Goal: Task Accomplishment & Management: Manage account settings

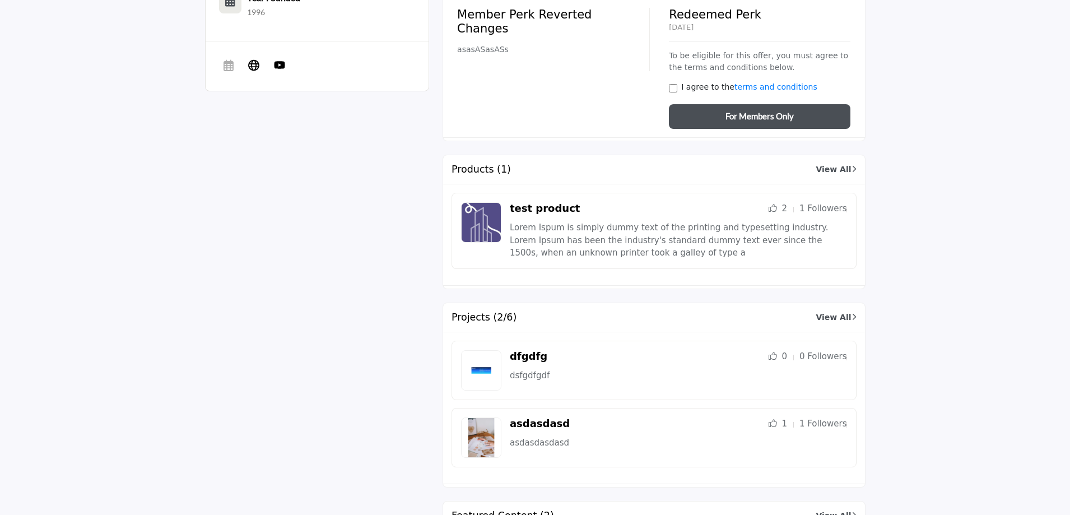
scroll to position [1177, 0]
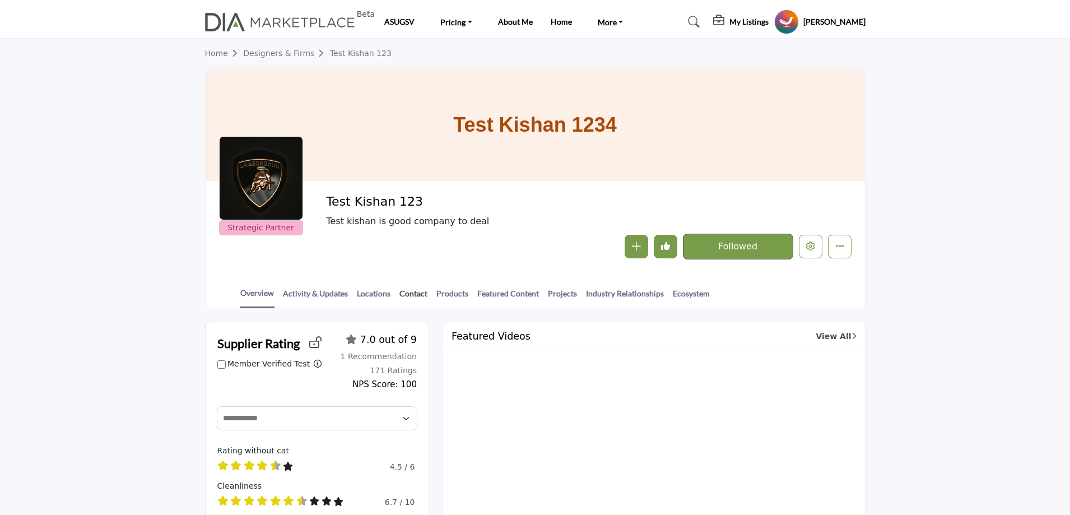
click at [421, 294] on link "Contact" at bounding box center [413, 297] width 29 height 20
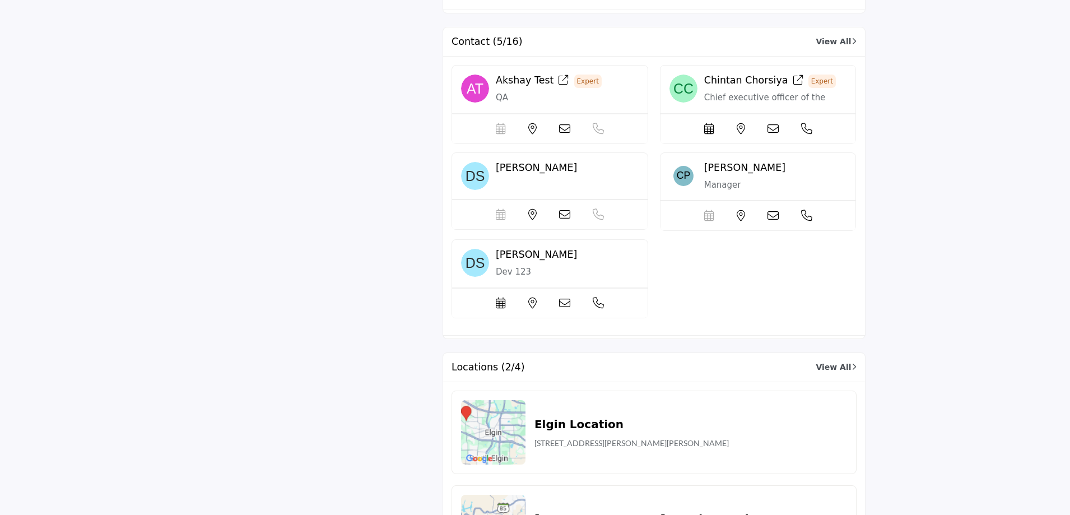
scroll to position [3474, 0]
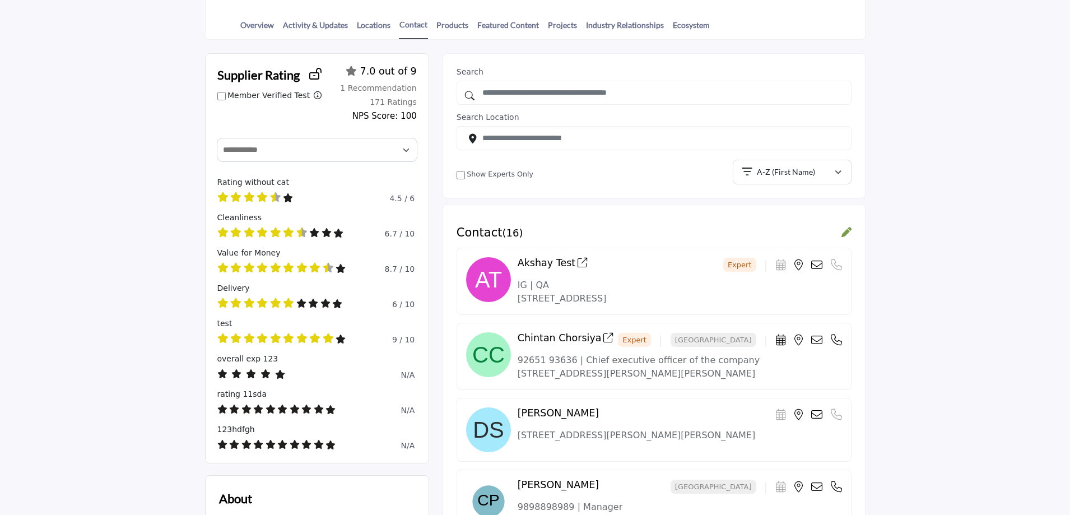
scroll to position [448, 0]
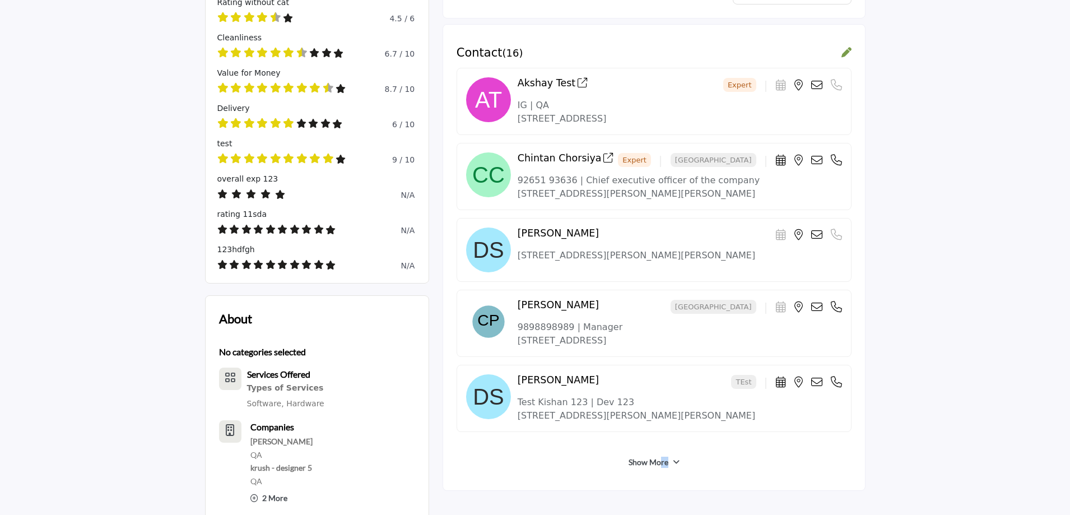
drag, startPoint x: 658, startPoint y: 462, endPoint x: 847, endPoint y: 462, distance: 189.4
click at [847, 462] on div "Show More" at bounding box center [654, 462] width 395 height 20
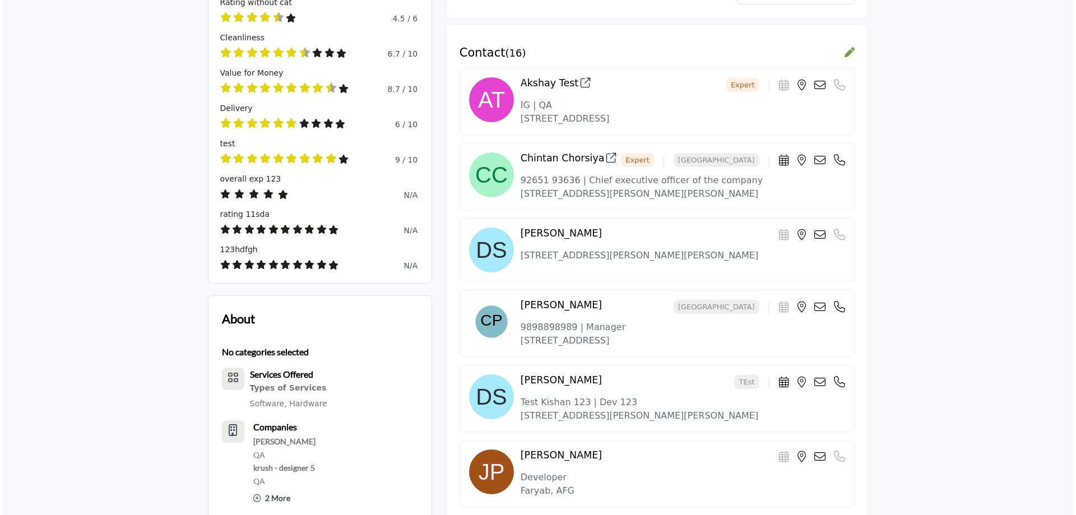
scroll to position [168, 0]
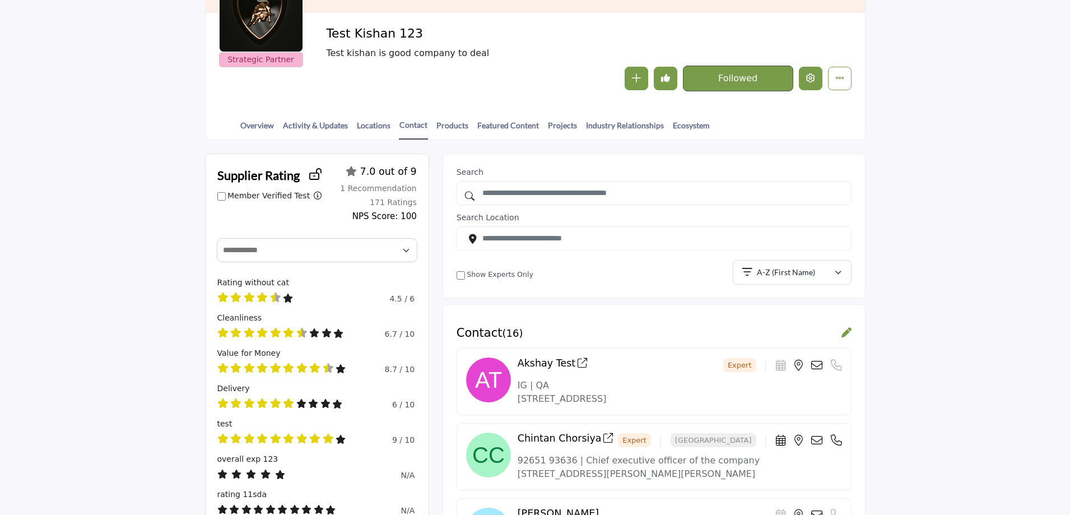
click at [813, 76] on icon "Edit company" at bounding box center [810, 77] width 9 height 9
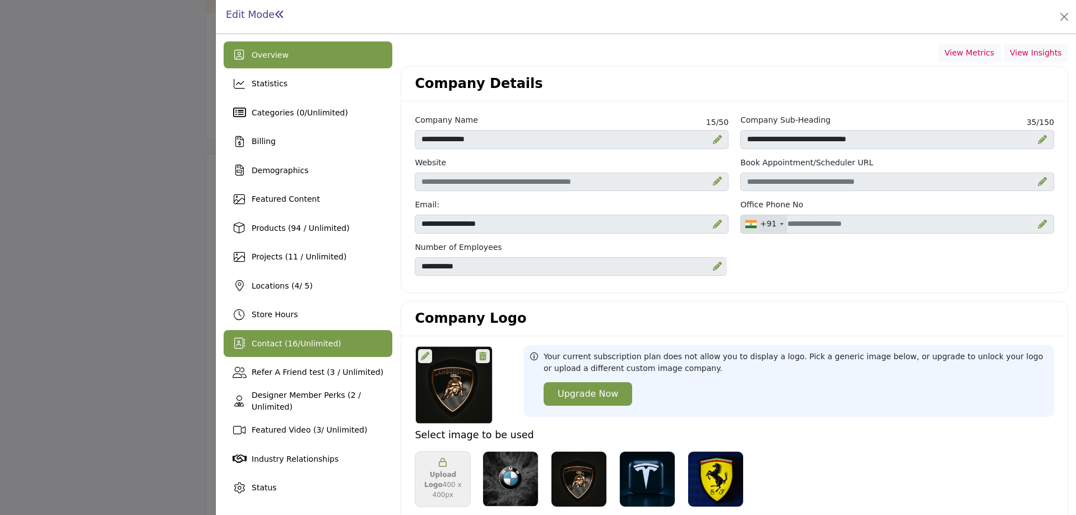
click at [290, 347] on span "16" at bounding box center [292, 343] width 10 height 9
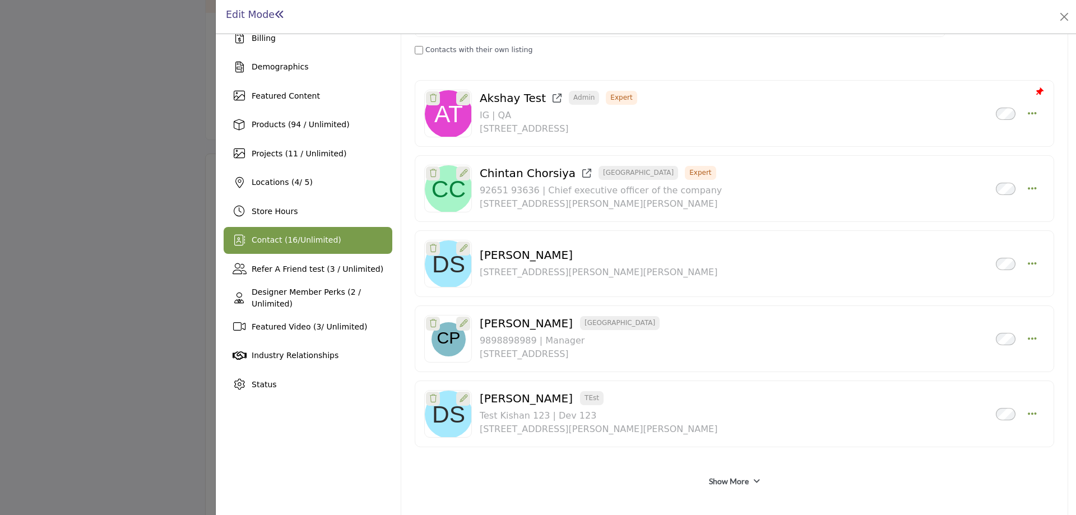
scroll to position [112, 0]
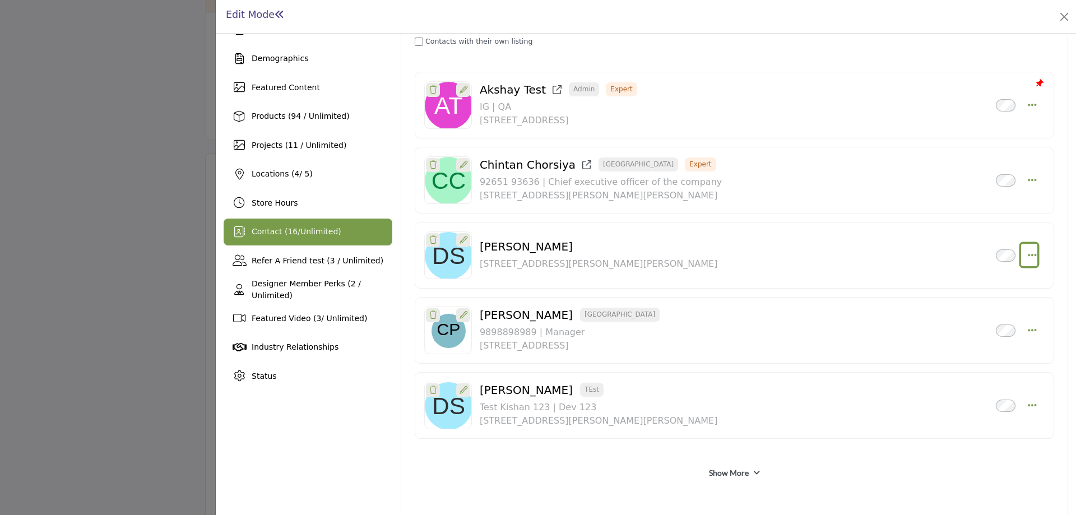
click at [1031, 252] on icon "Select Droddown options" at bounding box center [1032, 255] width 9 height 10
click at [965, 337] on link "Delete" at bounding box center [978, 335] width 109 height 20
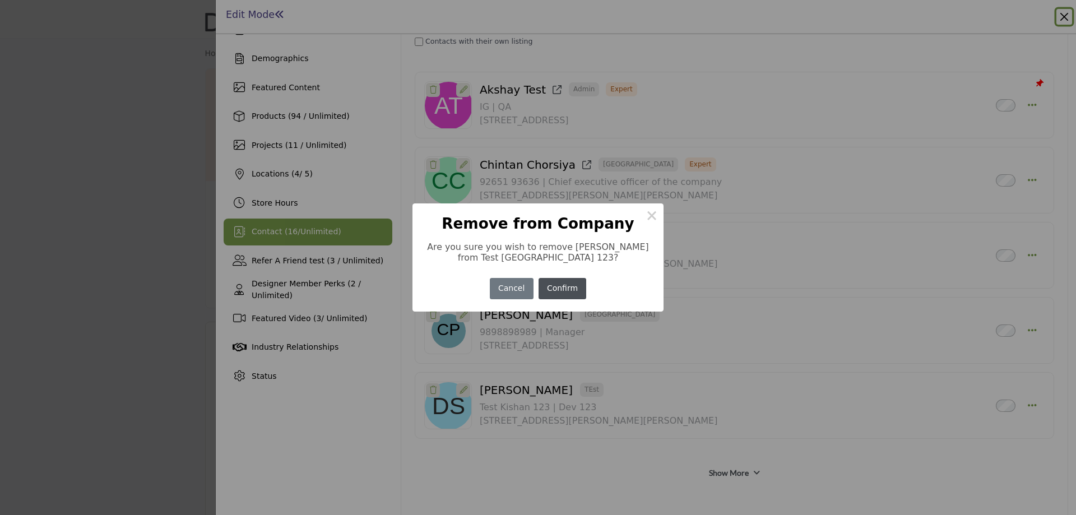
click at [559, 285] on button "Confirm" at bounding box center [563, 289] width 48 height 22
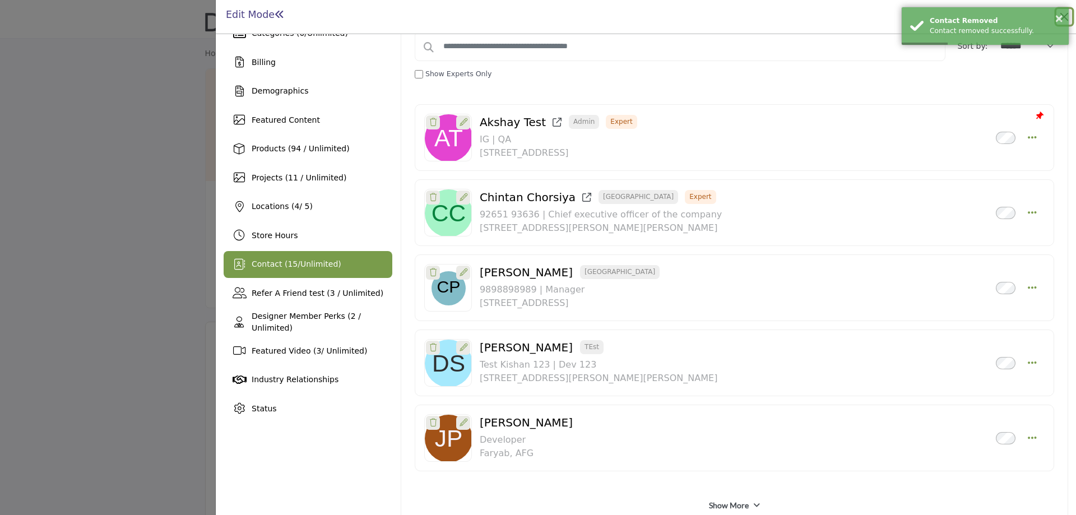
scroll to position [68, 0]
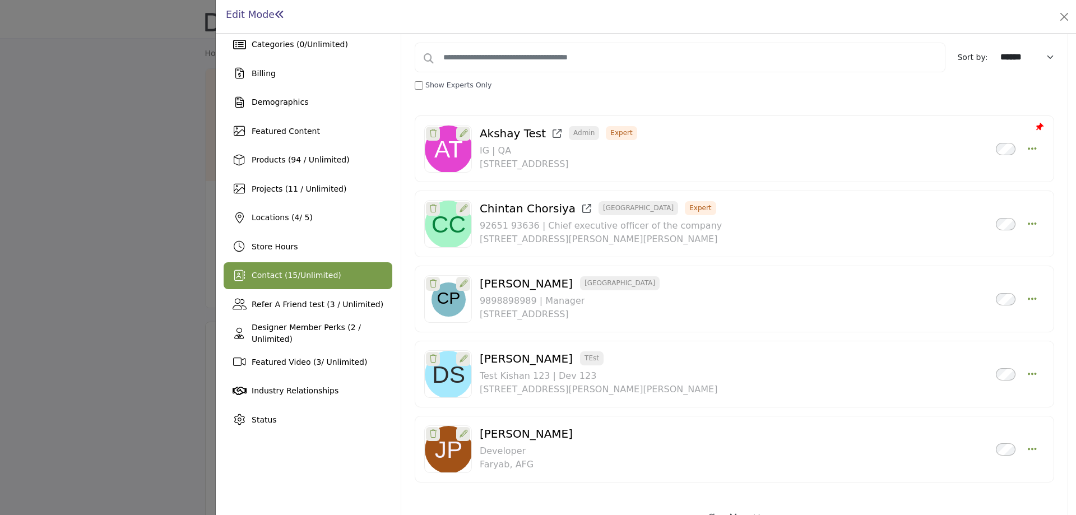
click at [336, 272] on div "Contact ( 15 / Unlimited )" at bounding box center [308, 275] width 169 height 27
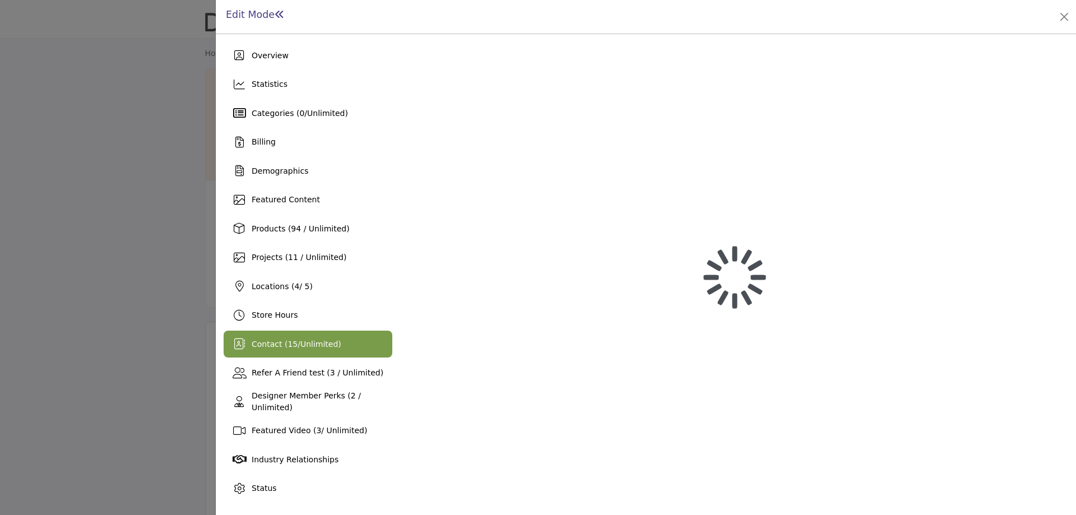
scroll to position [0, 0]
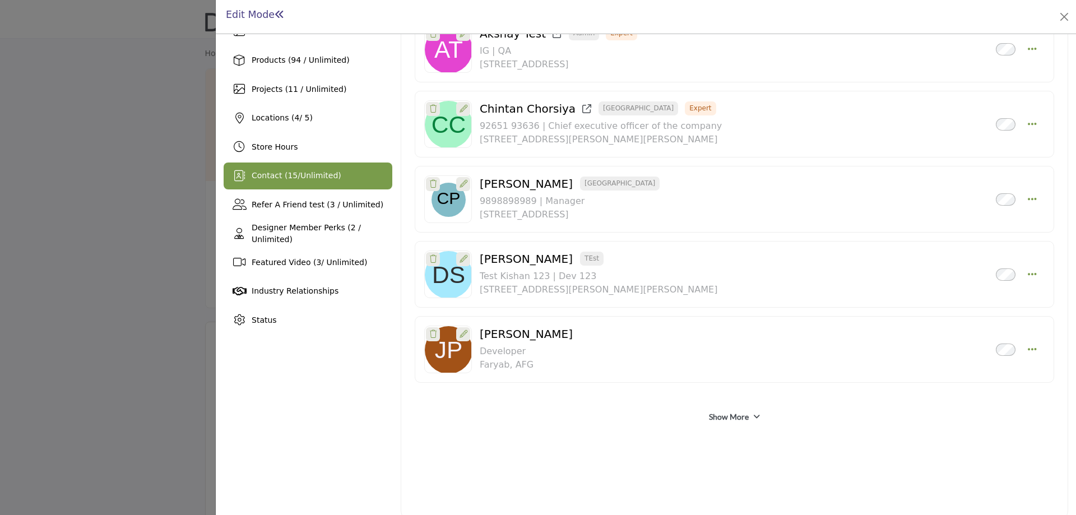
scroll to position [56, 0]
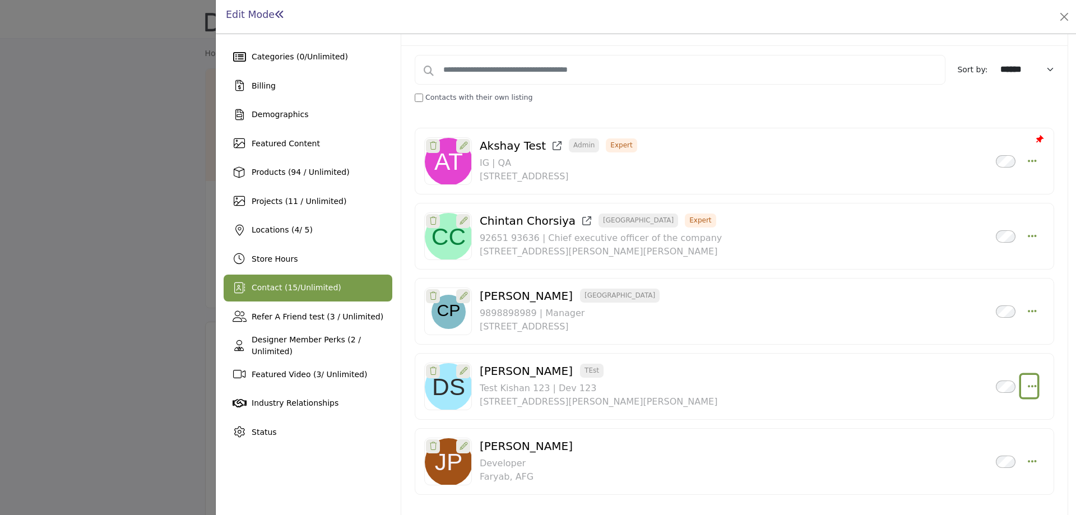
click at [1029, 385] on icon "Select Droddown options" at bounding box center [1032, 386] width 9 height 10
click at [961, 304] on link "Delete" at bounding box center [978, 306] width 109 height 20
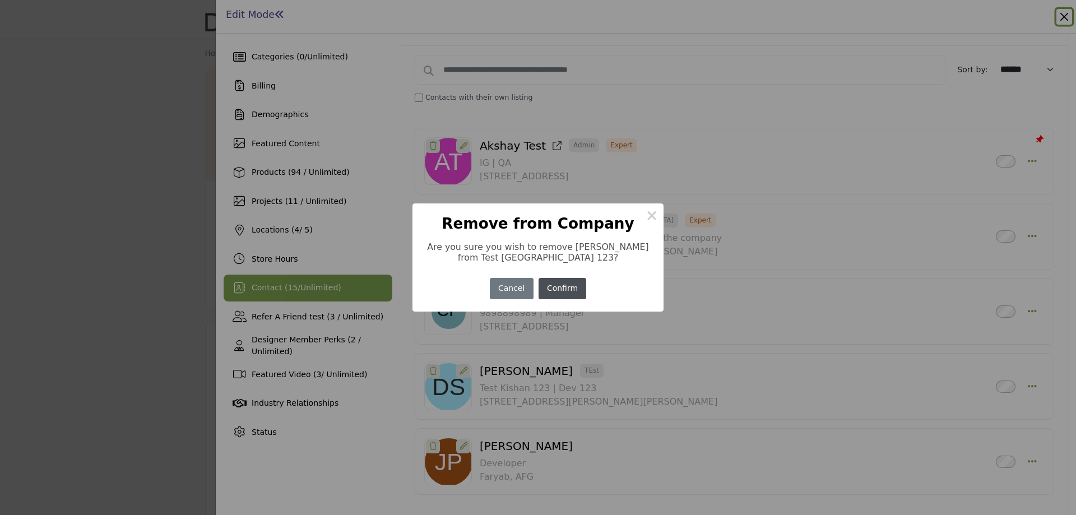
click at [561, 289] on button "Confirm" at bounding box center [563, 289] width 48 height 22
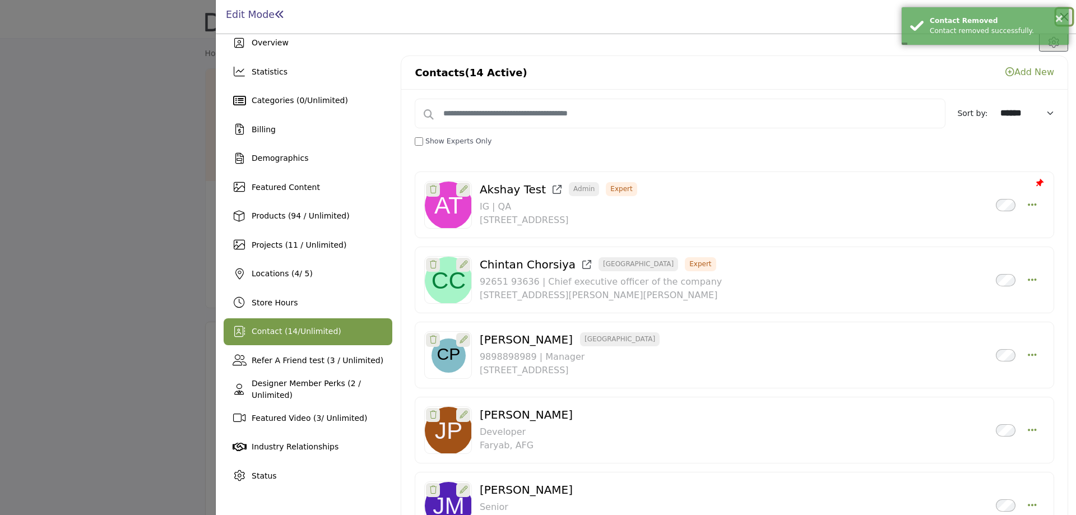
scroll to position [180, 0]
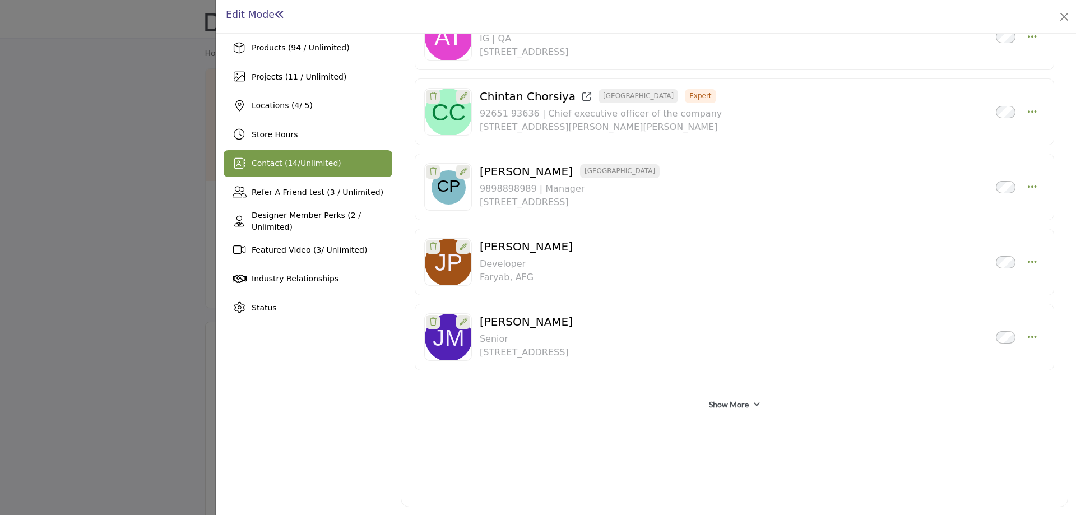
click at [712, 401] on link "Show More" at bounding box center [729, 404] width 40 height 11
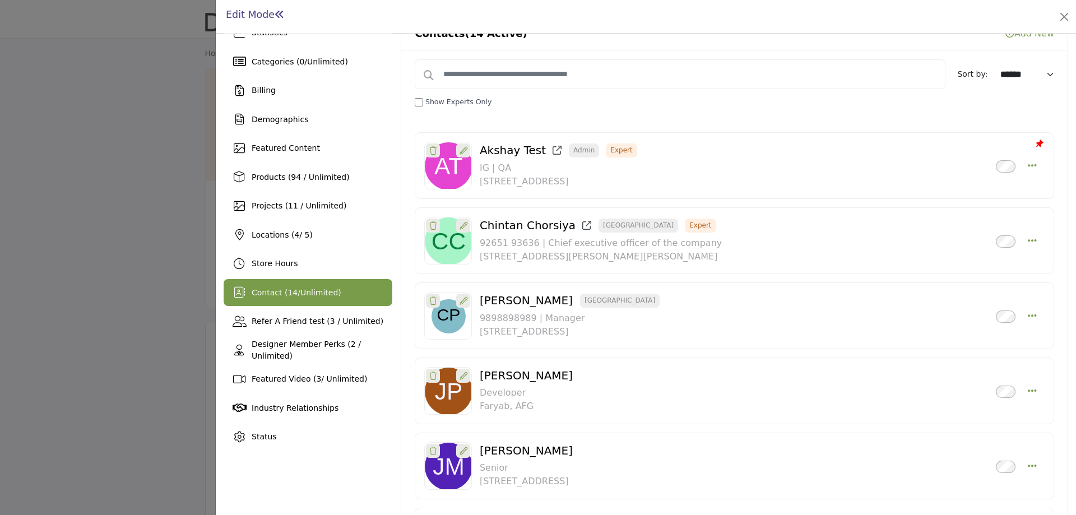
scroll to position [0, 0]
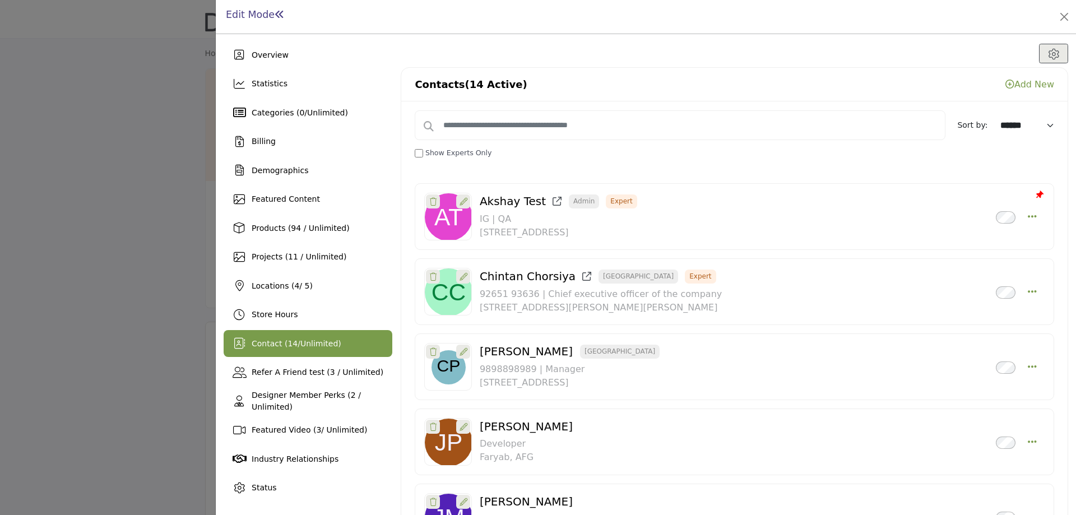
click at [312, 339] on span "Unlimited" at bounding box center [319, 343] width 38 height 9
click at [40, 202] on div at bounding box center [538, 257] width 1076 height 515
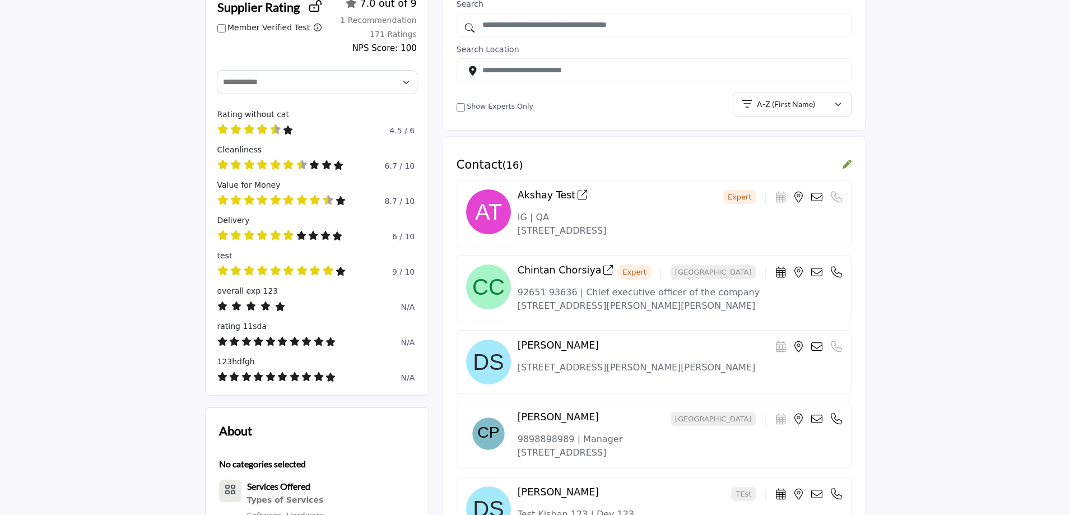
scroll to position [614, 0]
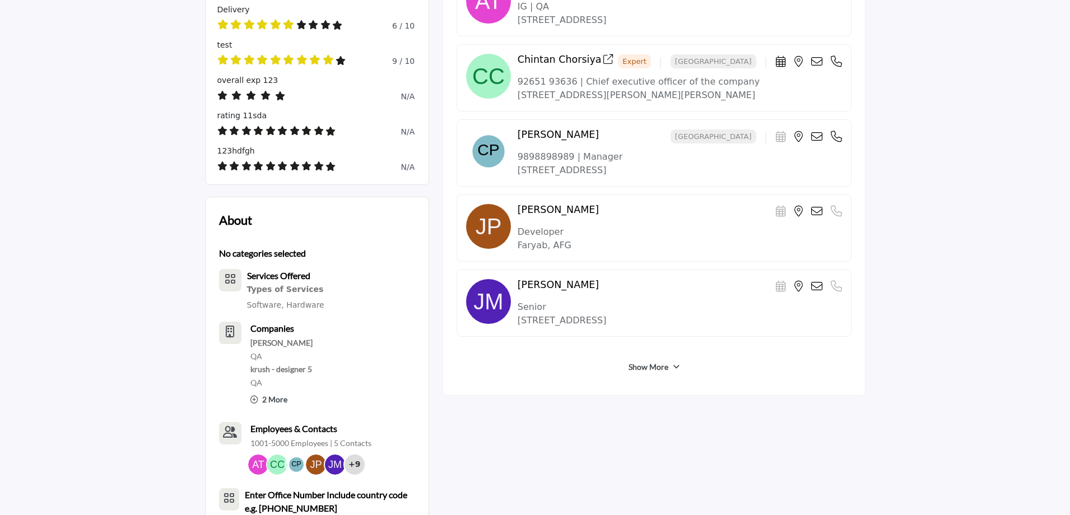
scroll to position [522, 0]
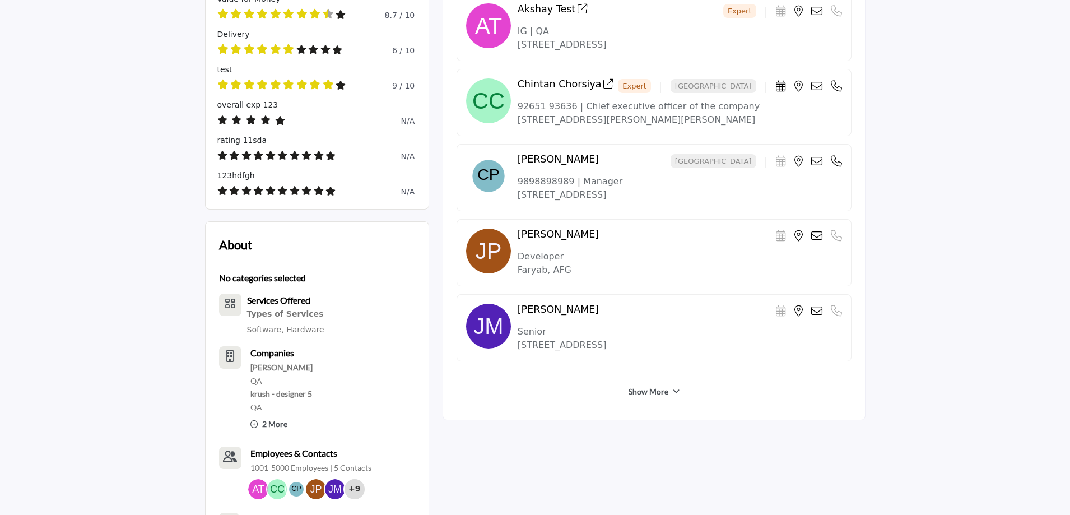
click at [646, 397] on link "Show More" at bounding box center [649, 391] width 40 height 11
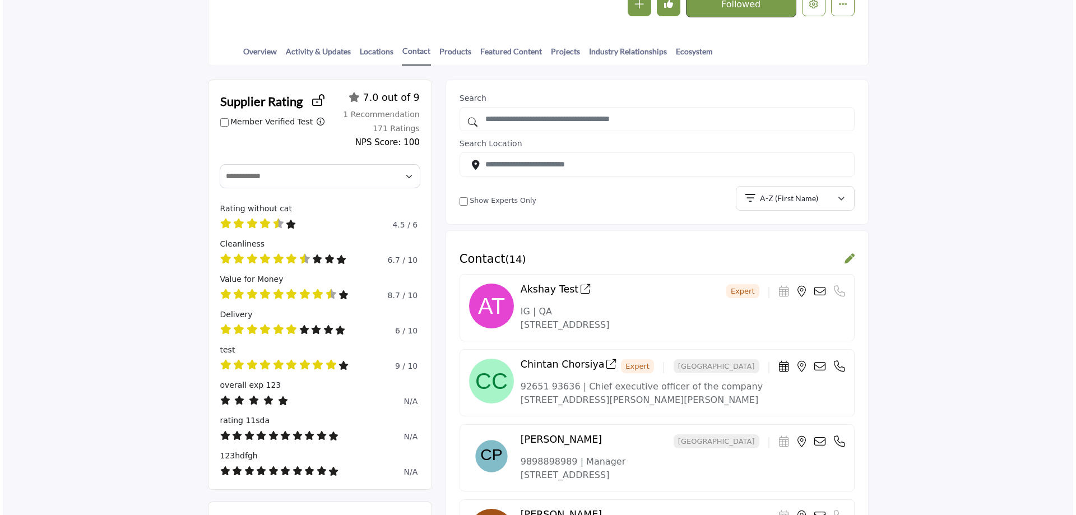
scroll to position [0, 0]
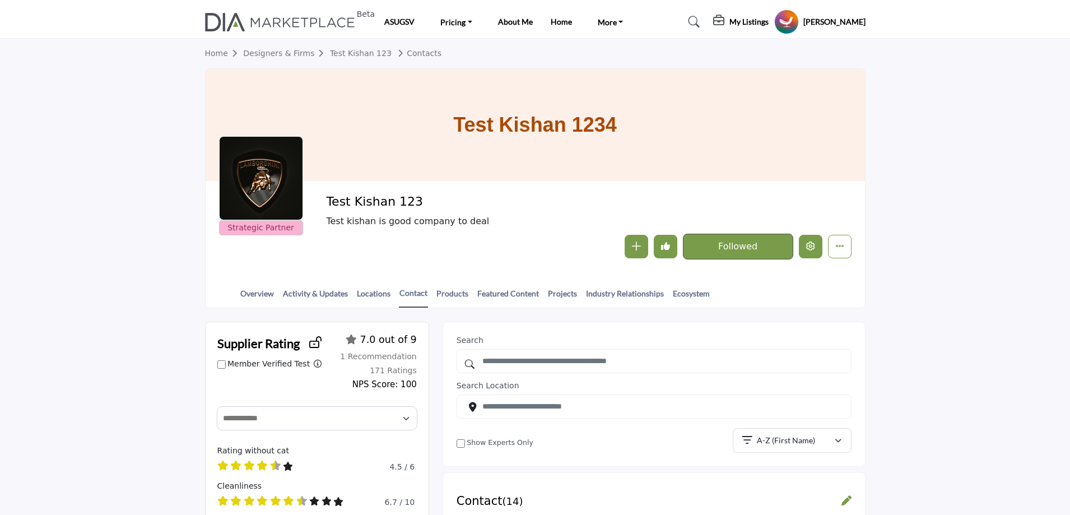
click at [807, 247] on icon "Edit company" at bounding box center [810, 246] width 9 height 9
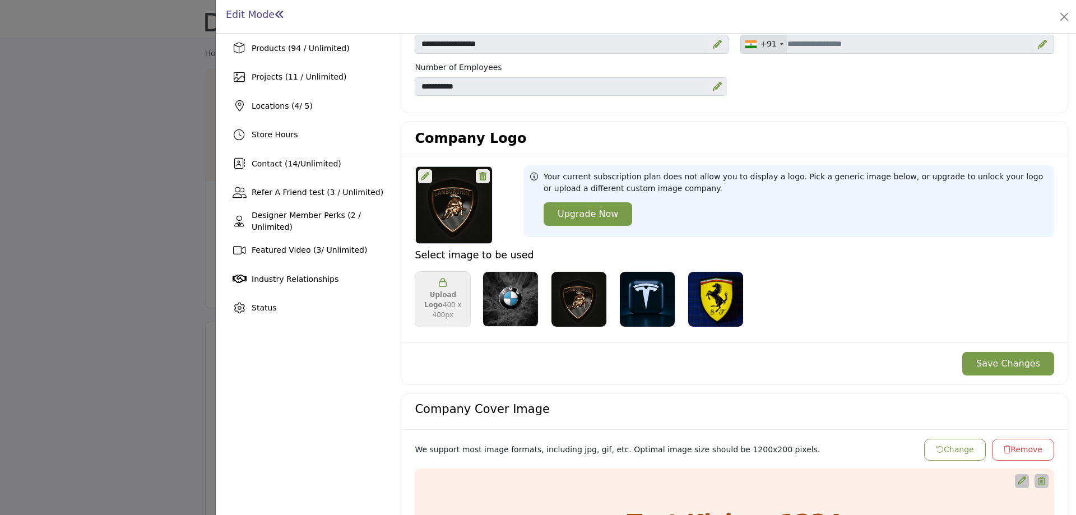
scroll to position [56, 0]
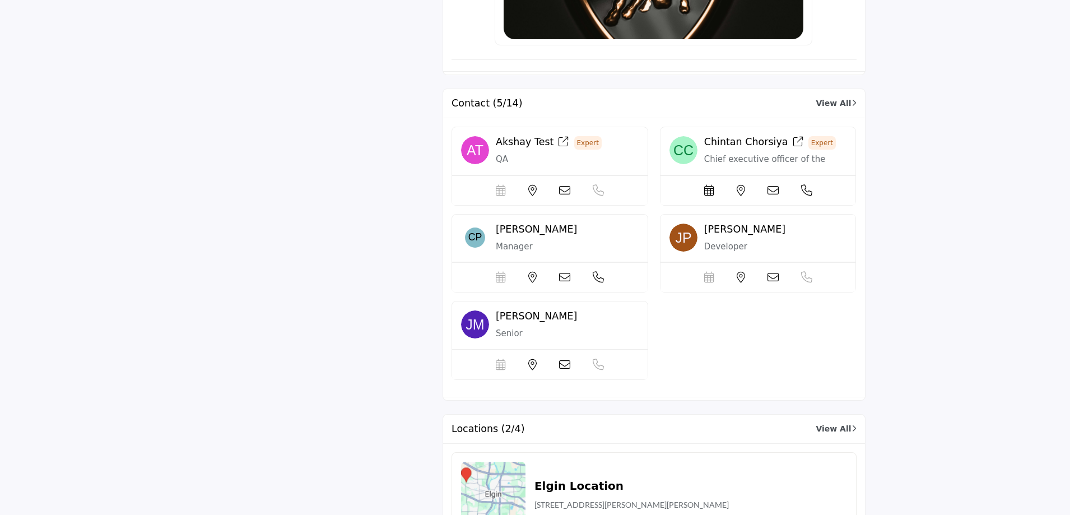
scroll to position [3505, 0]
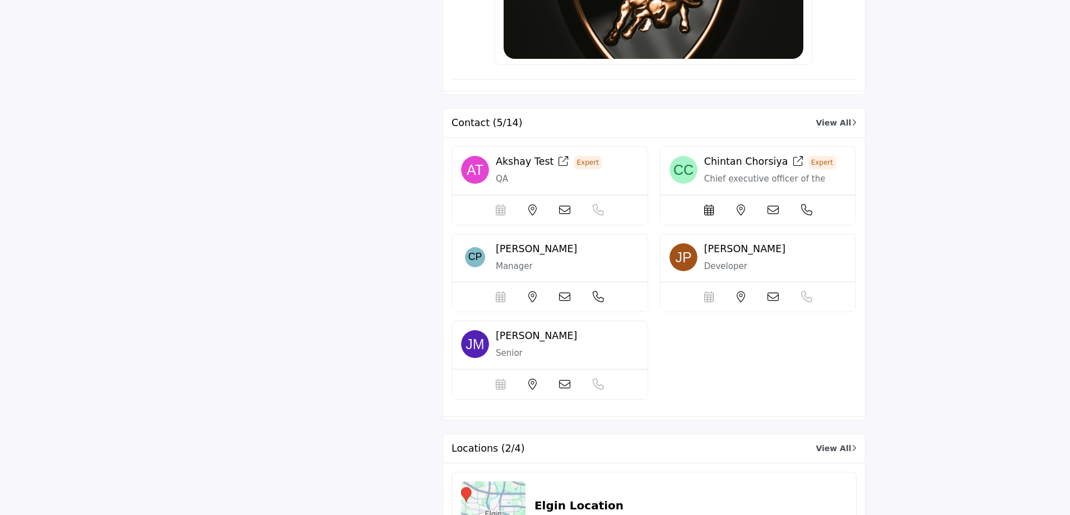
click at [831, 117] on link "View All" at bounding box center [836, 123] width 40 height 12
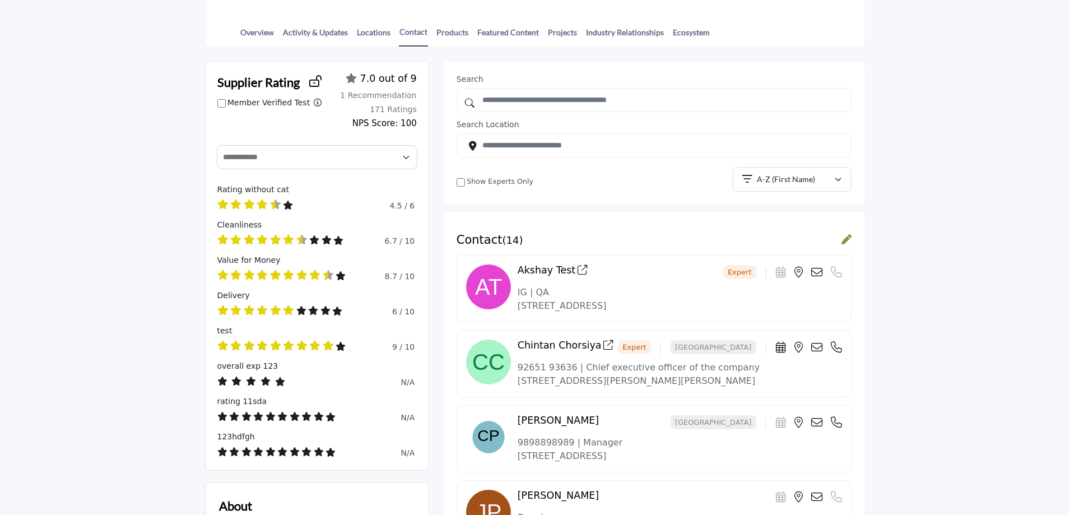
scroll to position [74, 0]
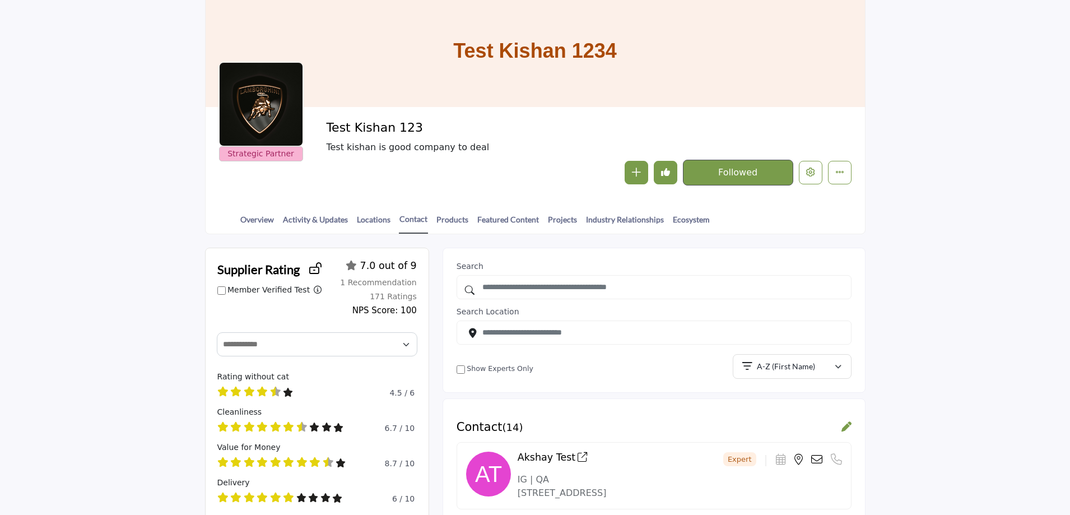
click at [255, 212] on div "Overview Activity & Updates Locations Contact Products Featured Content Project…" at bounding box center [550, 216] width 632 height 35
click at [257, 216] on link "Overview" at bounding box center [257, 224] width 35 height 20
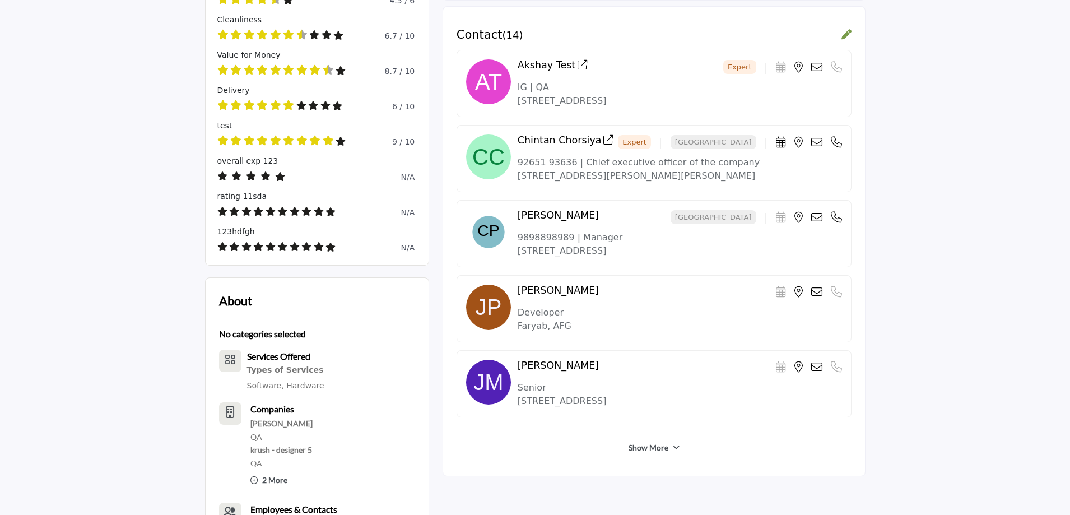
scroll to position [232, 0]
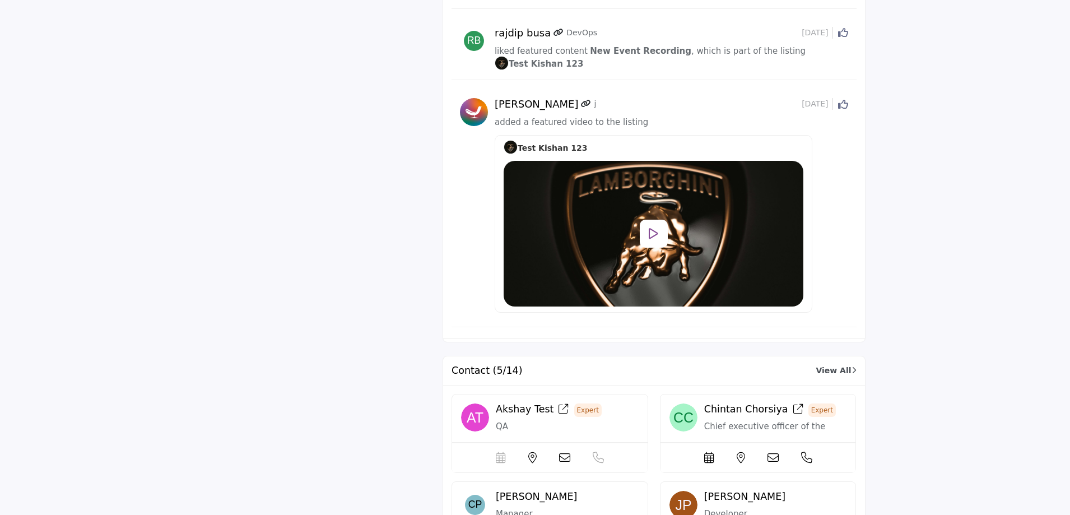
scroll to position [3253, 0]
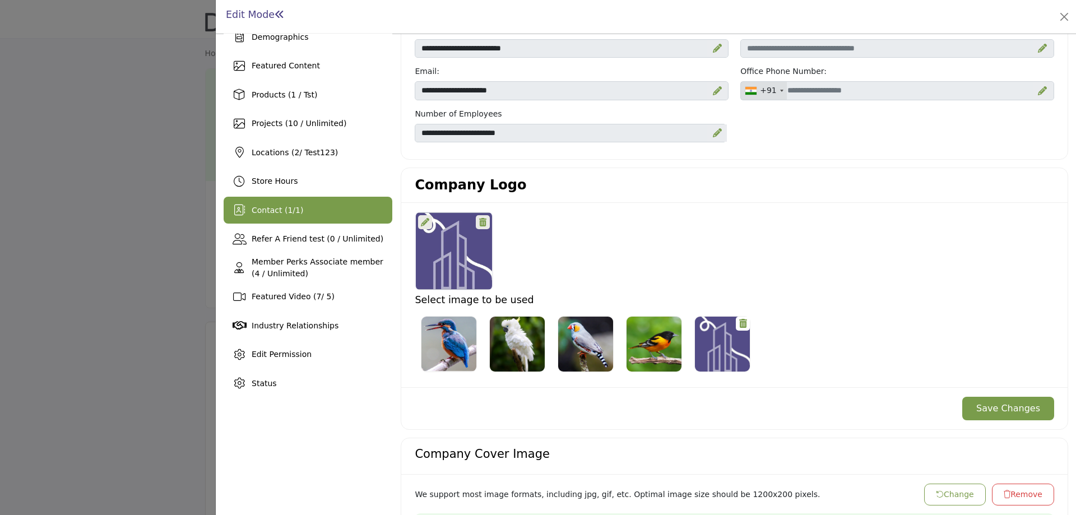
scroll to position [168, 0]
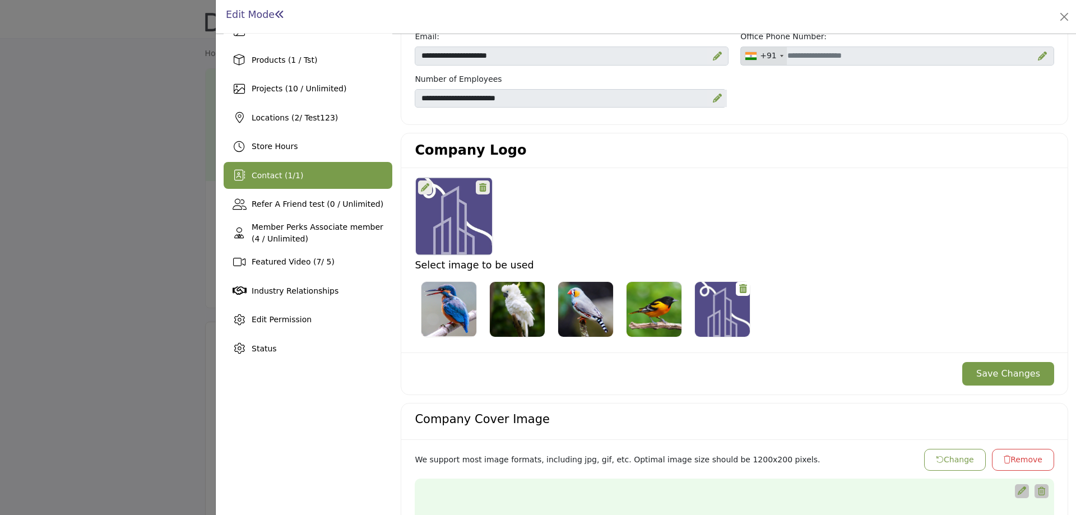
click at [293, 171] on span "Contact ( 1 / 1 )" at bounding box center [278, 175] width 52 height 9
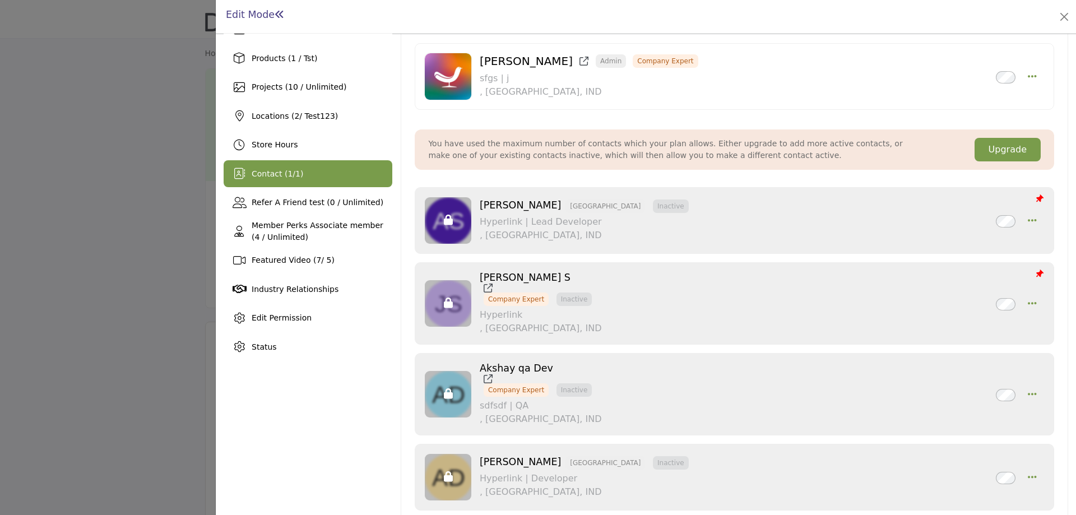
scroll to position [168, 0]
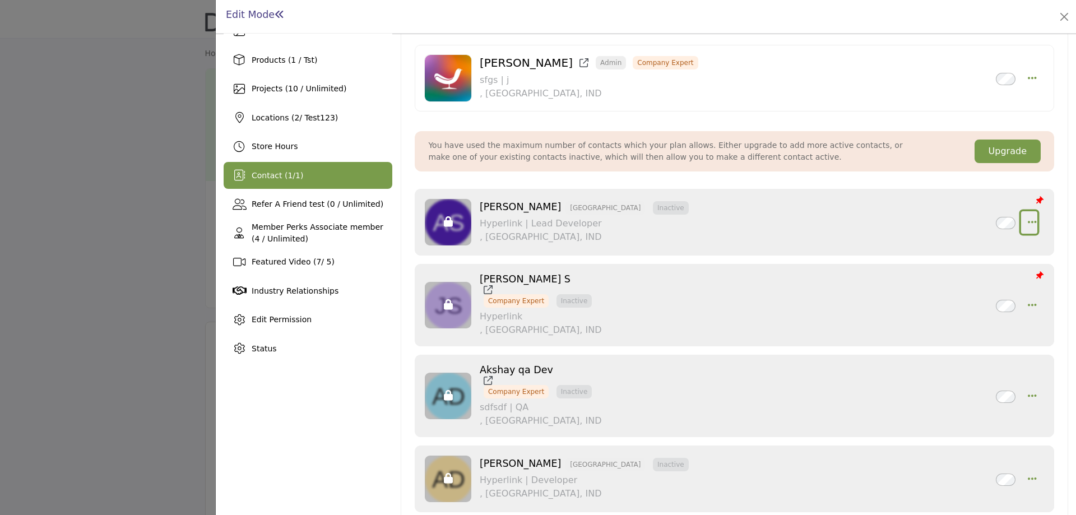
click at [1028, 221] on icon "button" at bounding box center [1032, 222] width 9 height 10
click at [962, 246] on link "Edit Contact" at bounding box center [978, 249] width 109 height 20
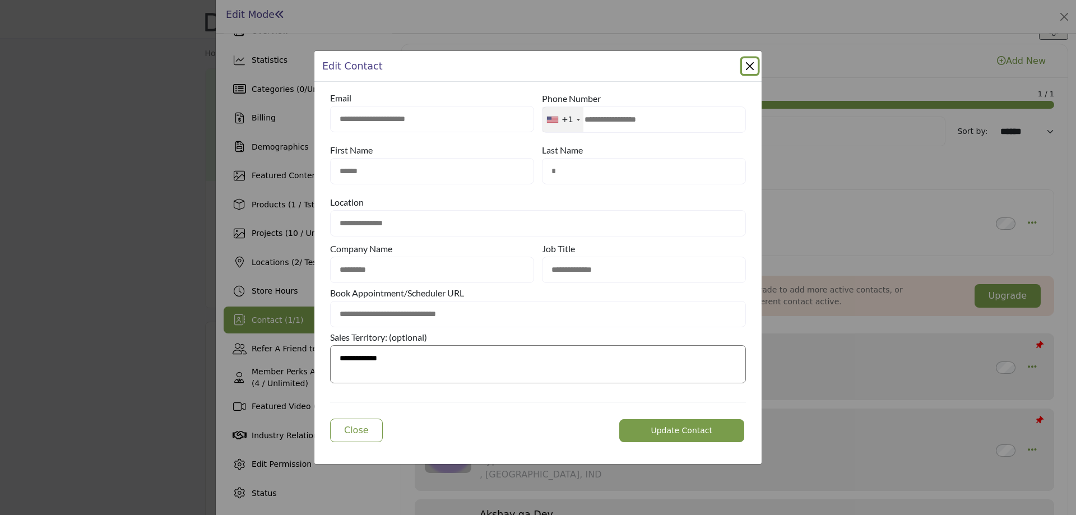
click at [746, 65] on button "Close Modal" at bounding box center [750, 66] width 16 height 16
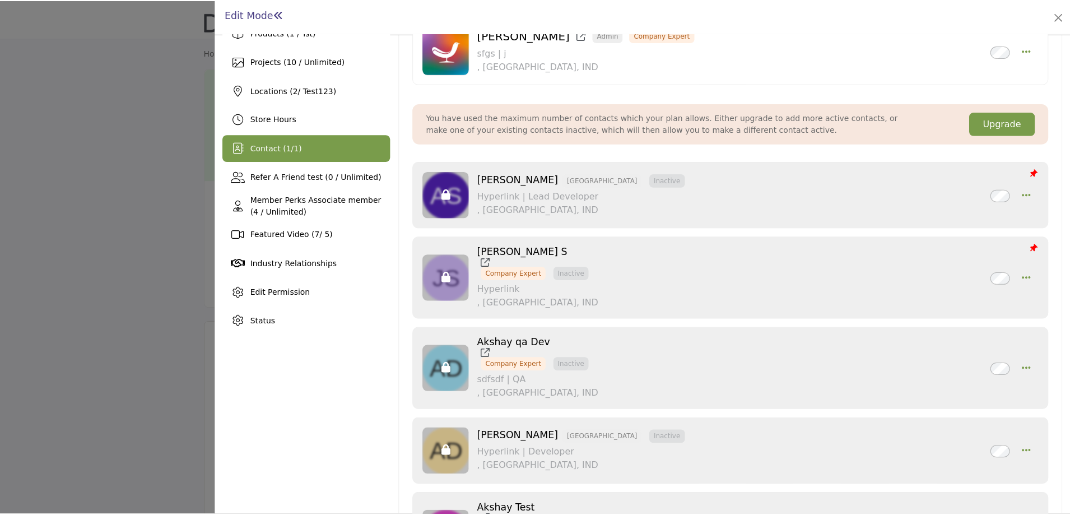
scroll to position [103, 0]
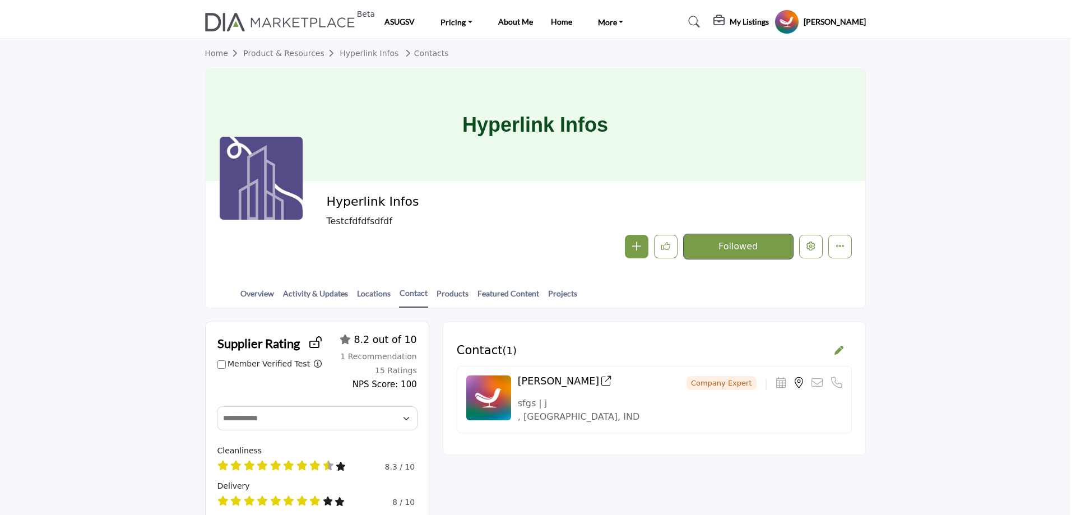
click at [62, 227] on div at bounding box center [538, 257] width 1076 height 515
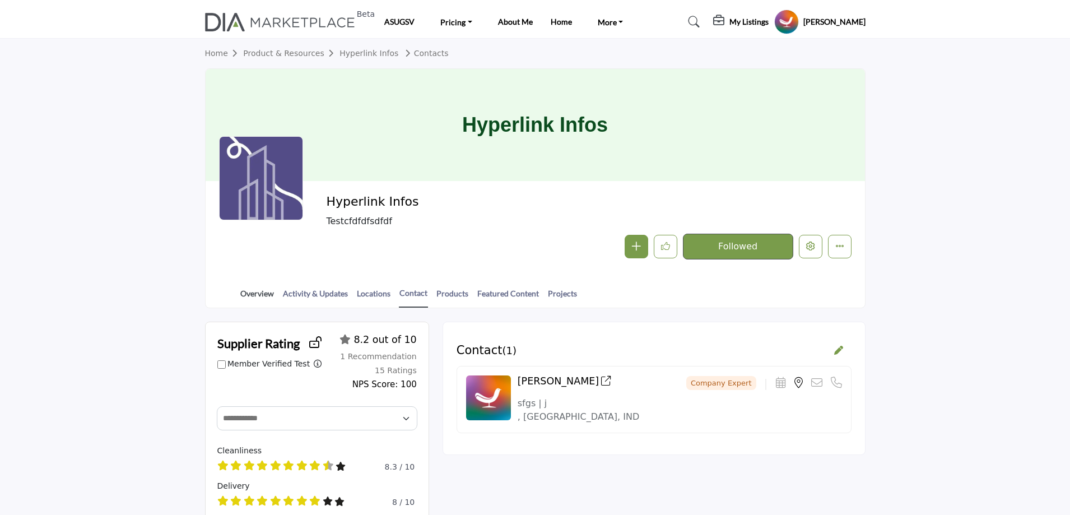
click at [253, 292] on link "Overview" at bounding box center [257, 297] width 35 height 20
click at [807, 242] on icon "Edit company" at bounding box center [810, 246] width 9 height 9
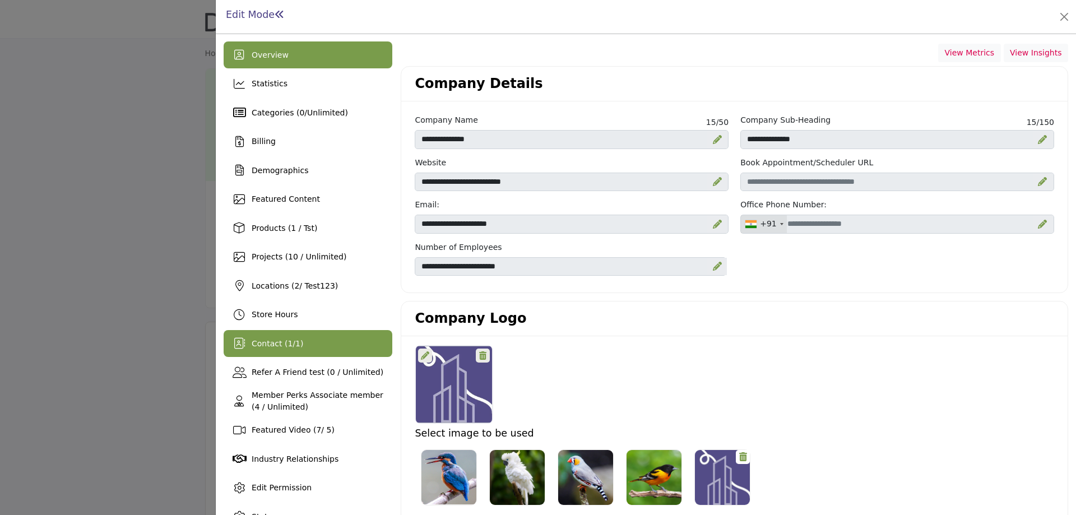
click at [282, 334] on div "Contact ( 1 / 1 )" at bounding box center [308, 343] width 169 height 27
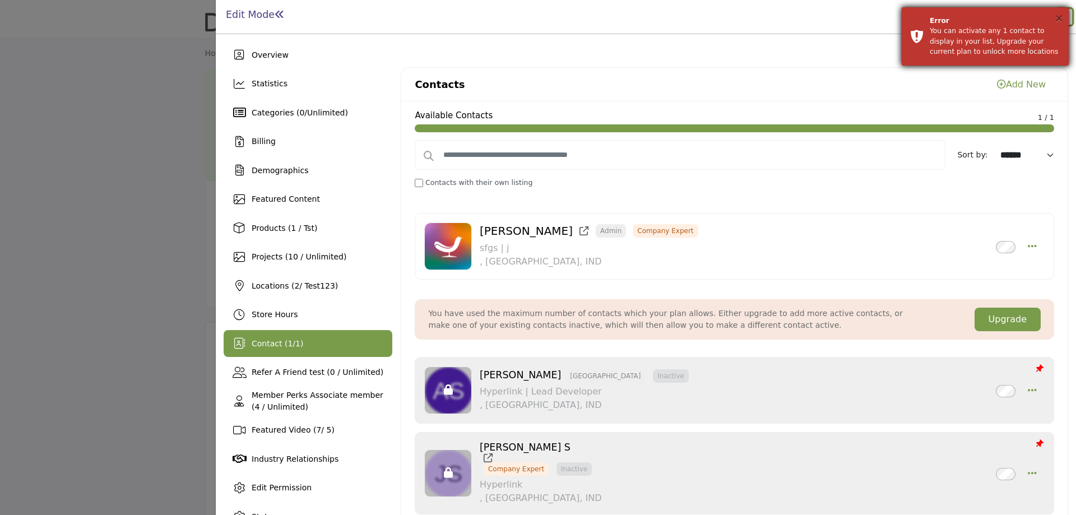
click at [1059, 16] on button "×" at bounding box center [1059, 17] width 10 height 11
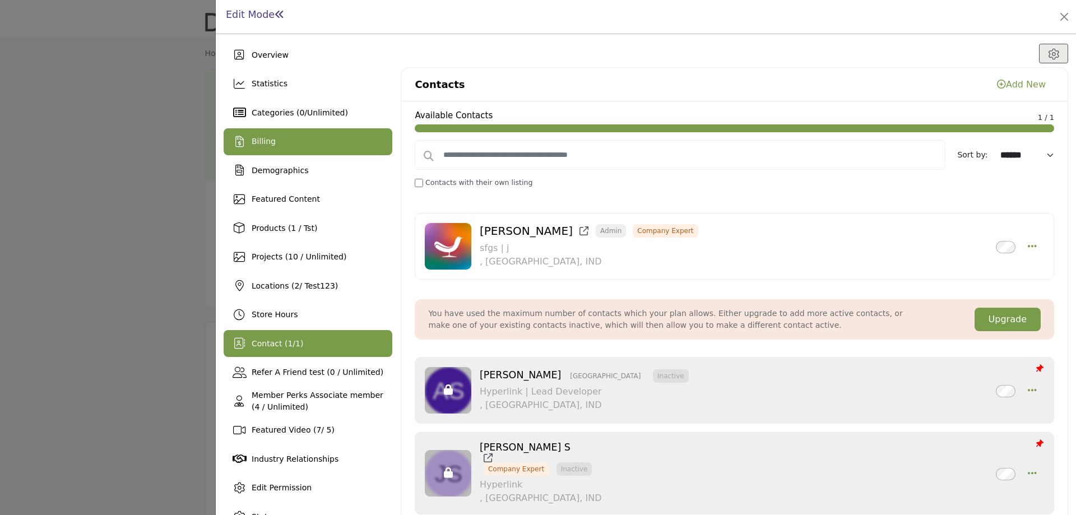
click at [275, 145] on div "Billing" at bounding box center [308, 141] width 169 height 27
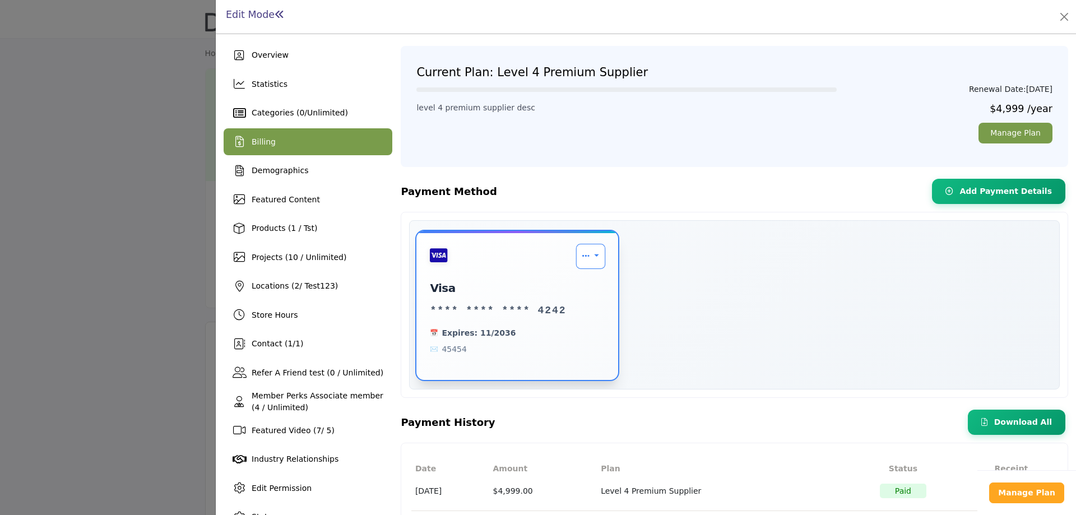
click at [590, 258] on link "Payment Options" at bounding box center [591, 256] width 30 height 25
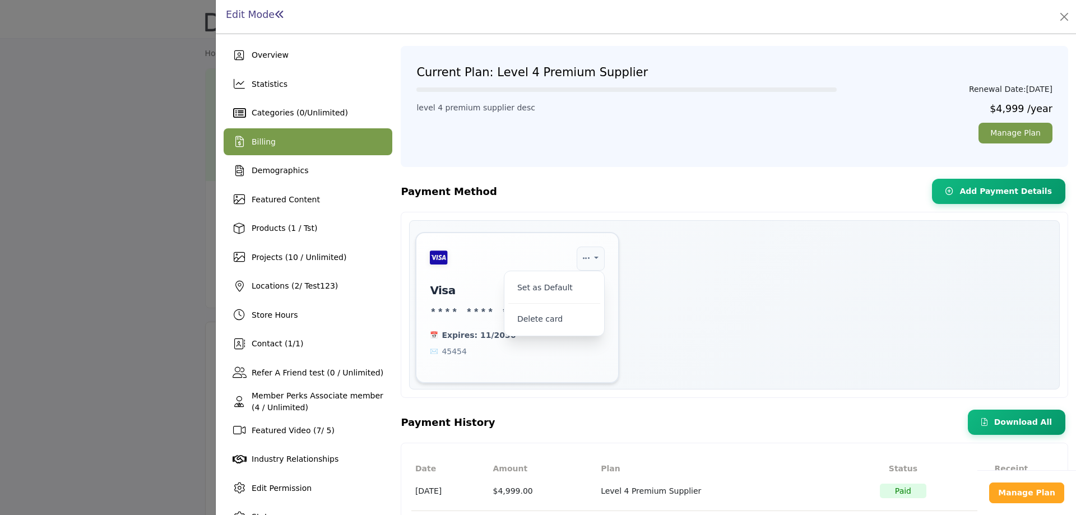
click at [734, 302] on div "Set as Default Delete card visa **** **** **** 4242 Expires: 11/2036 45454" at bounding box center [734, 307] width 638 height 151
click at [702, 319] on div "Set as Default Delete card visa **** **** **** 4242 Expires: 11/2036 45454" at bounding box center [734, 307] width 638 height 151
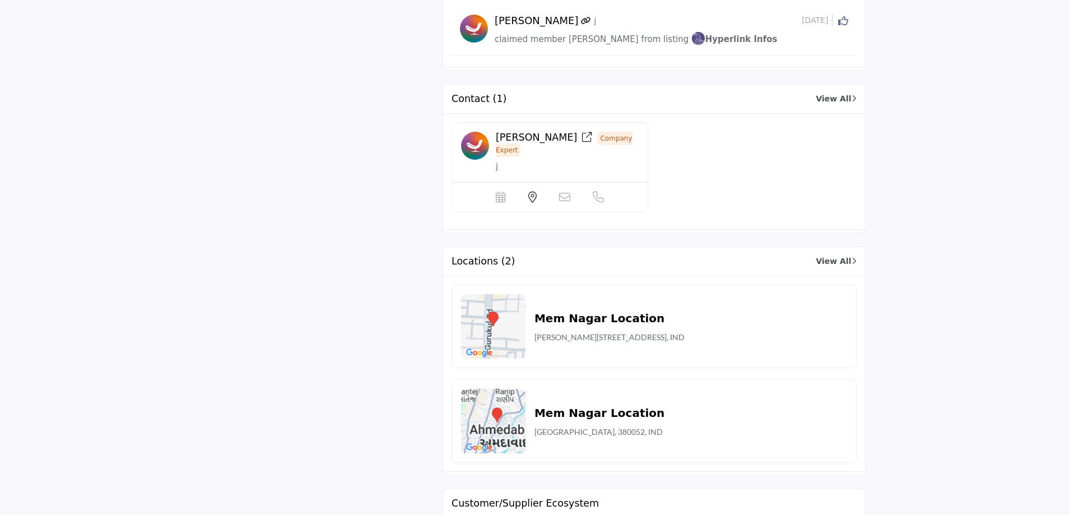
scroll to position [2525, 0]
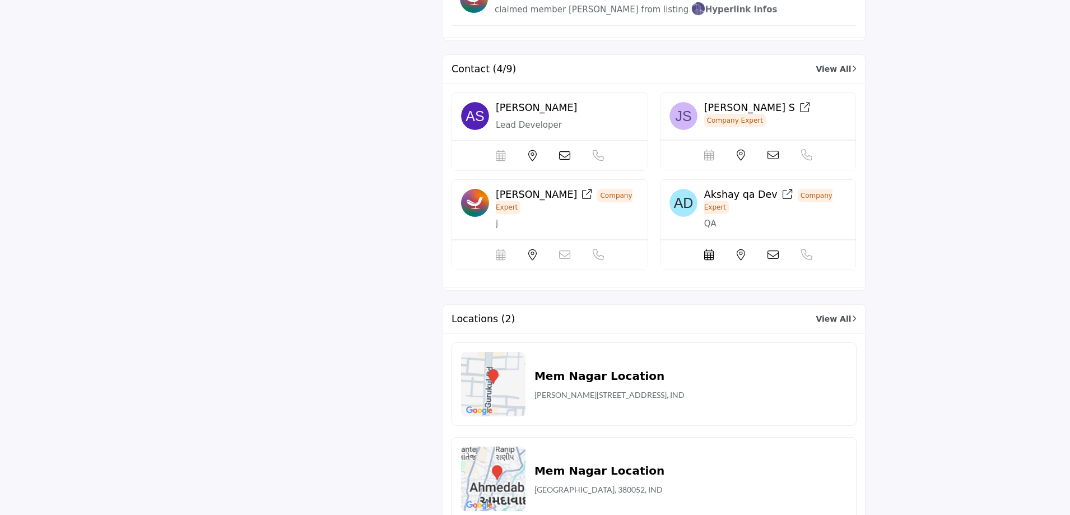
scroll to position [2581, 0]
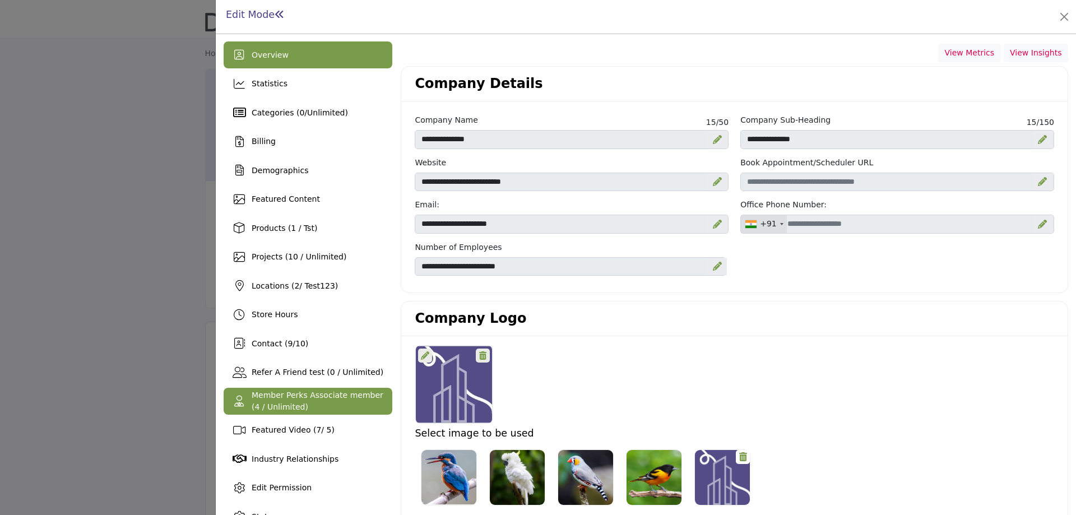
scroll to position [56, 0]
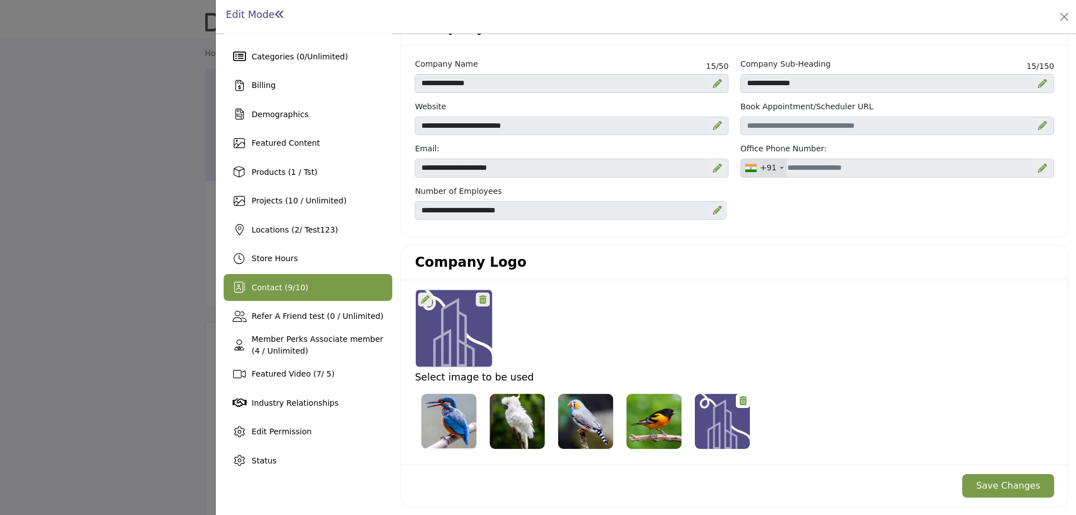
click at [287, 285] on span "Contact ( 9 / 10 )" at bounding box center [280, 287] width 57 height 9
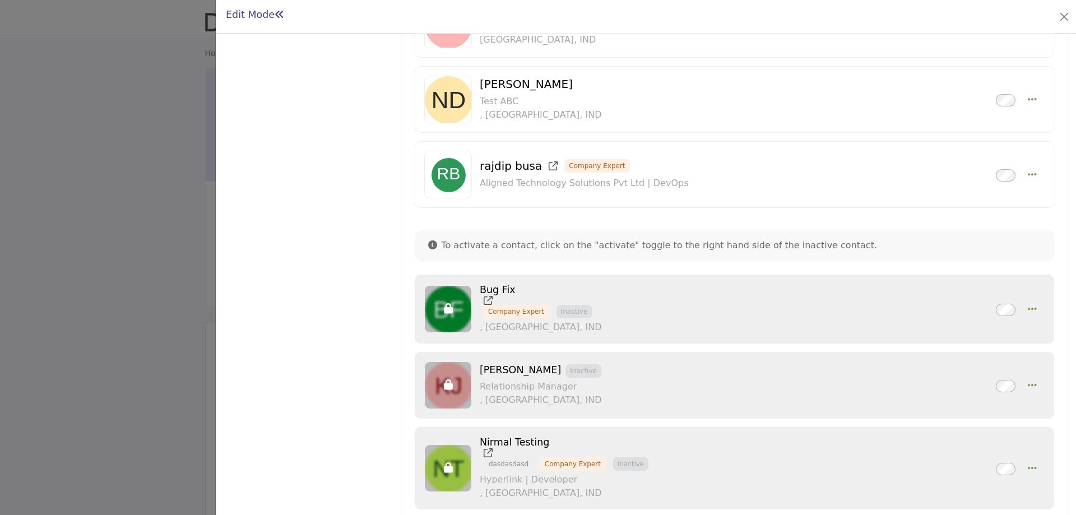
scroll to position [715, 0]
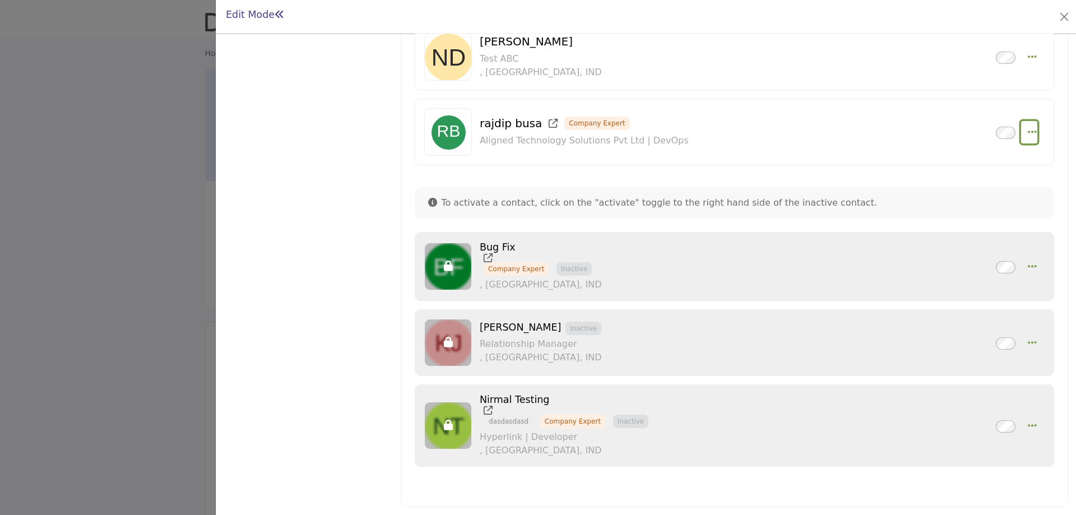
click at [1028, 133] on icon "Select Droddown options" at bounding box center [1032, 132] width 9 height 10
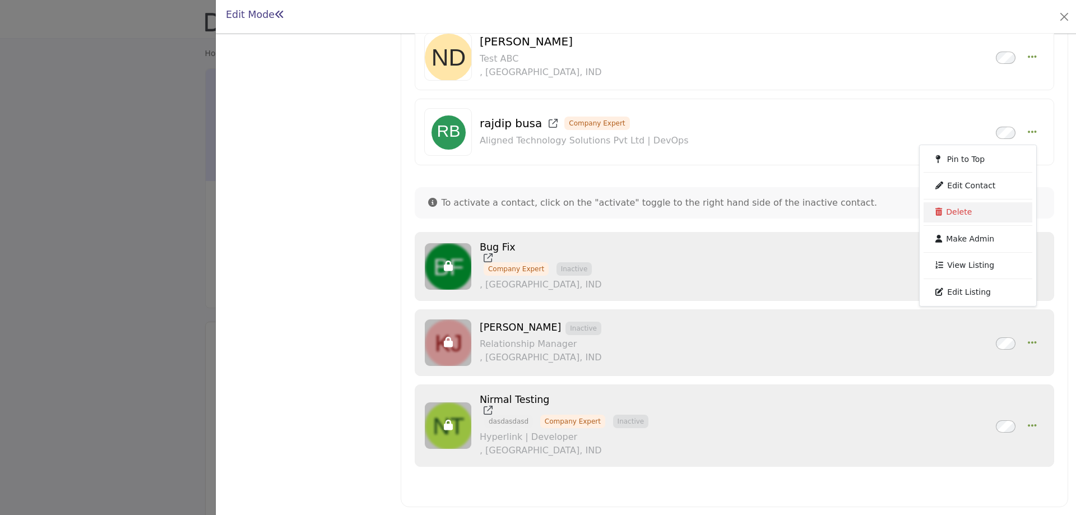
click at [966, 214] on link "Delete" at bounding box center [978, 212] width 109 height 20
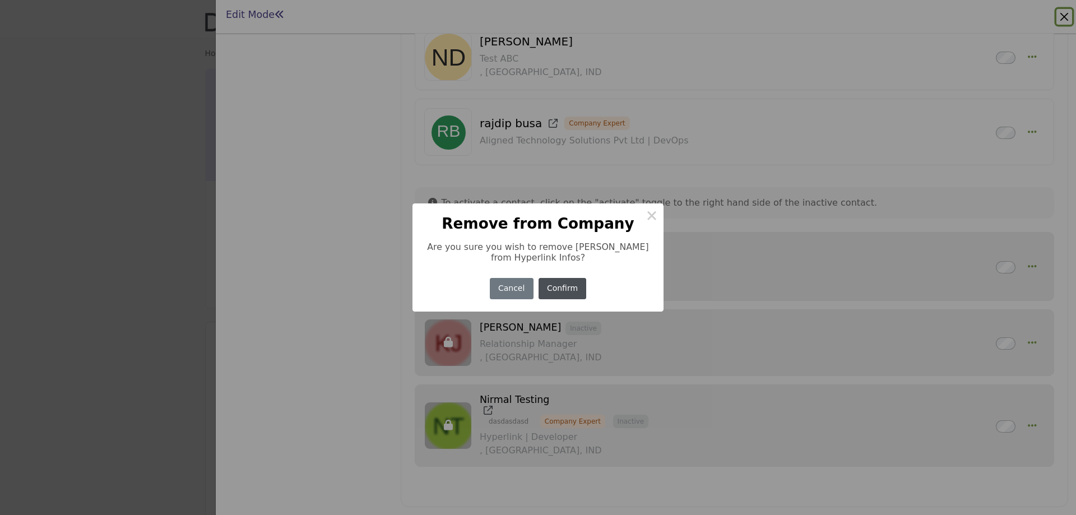
drag, startPoint x: 564, startPoint y: 292, endPoint x: 553, endPoint y: 318, distance: 28.4
click at [563, 292] on button "Confirm" at bounding box center [563, 289] width 48 height 22
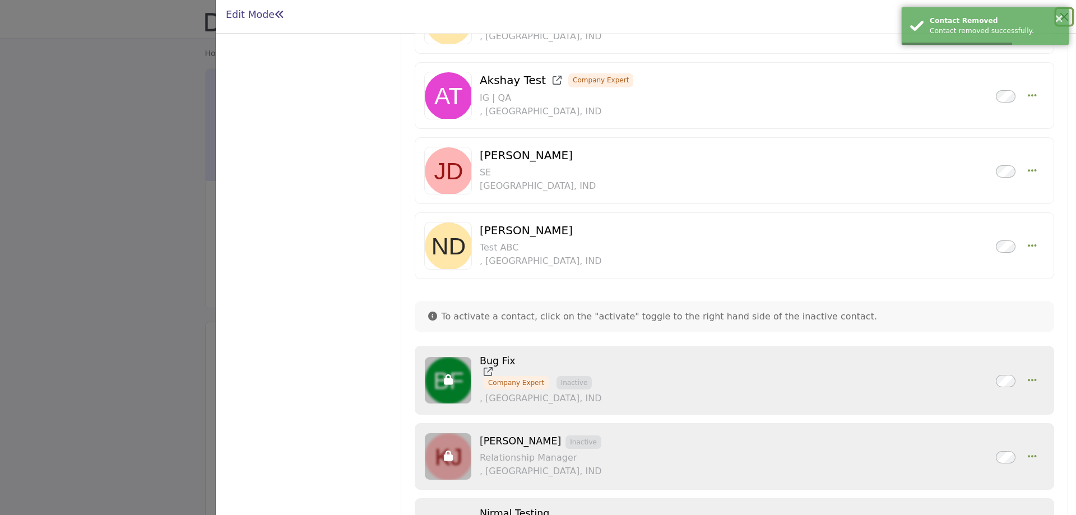
scroll to position [472, 0]
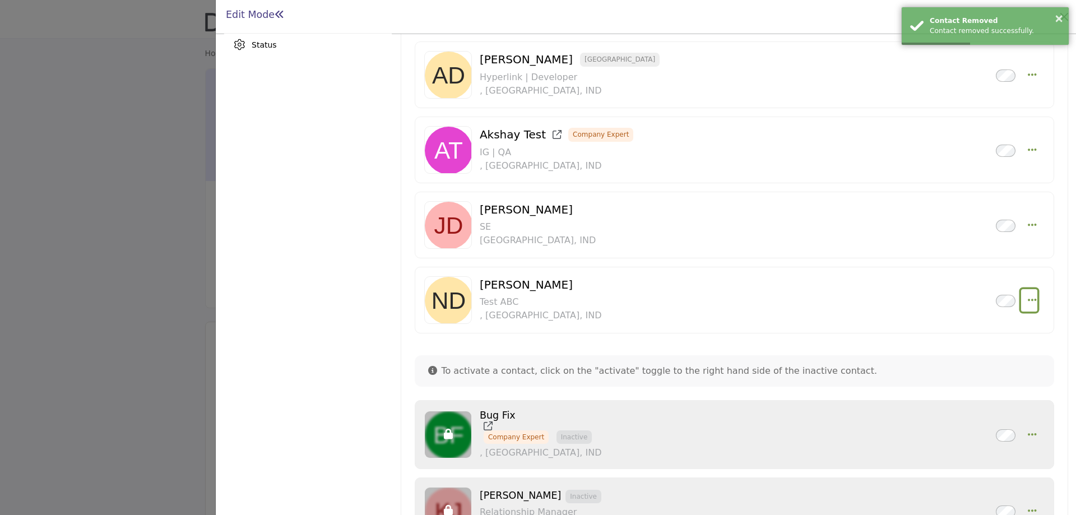
click at [1028, 298] on icon "Select Droddown options" at bounding box center [1032, 300] width 9 height 10
click at [969, 383] on link "Delete" at bounding box center [978, 380] width 109 height 20
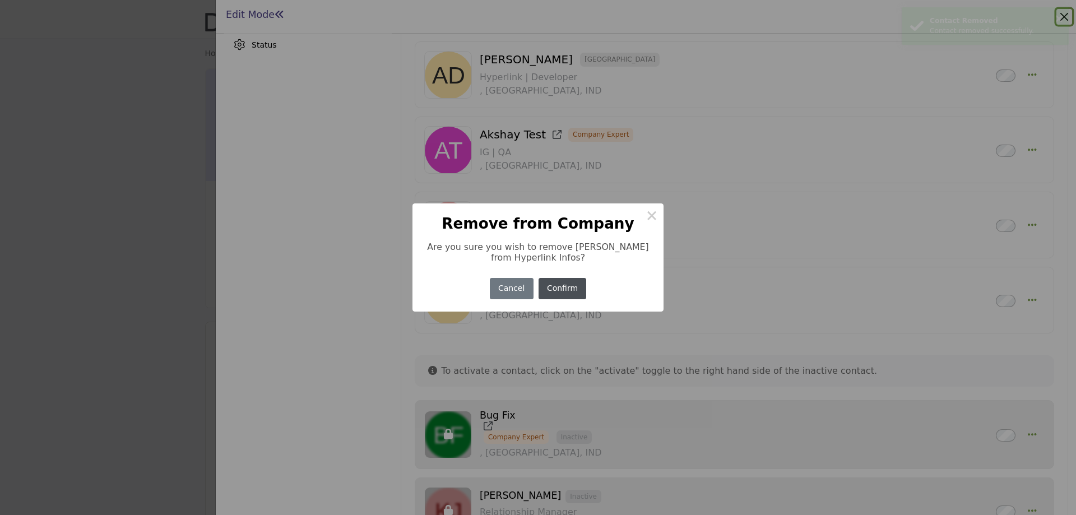
click at [560, 296] on button "Confirm" at bounding box center [563, 289] width 48 height 22
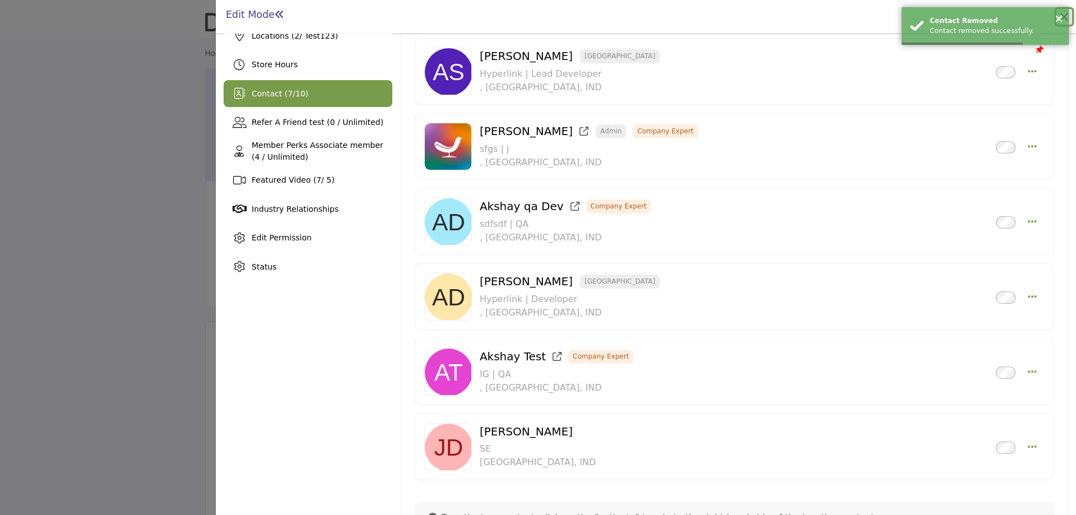
scroll to position [248, 0]
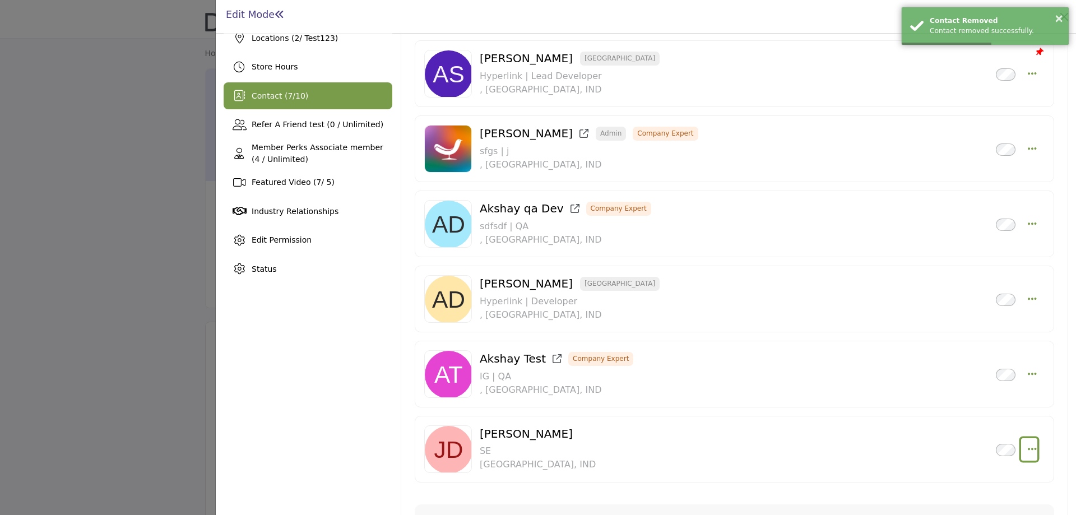
click at [1028, 449] on icon "Select Droddown options" at bounding box center [1032, 449] width 9 height 10
click at [968, 370] on link "Delete" at bounding box center [978, 369] width 109 height 20
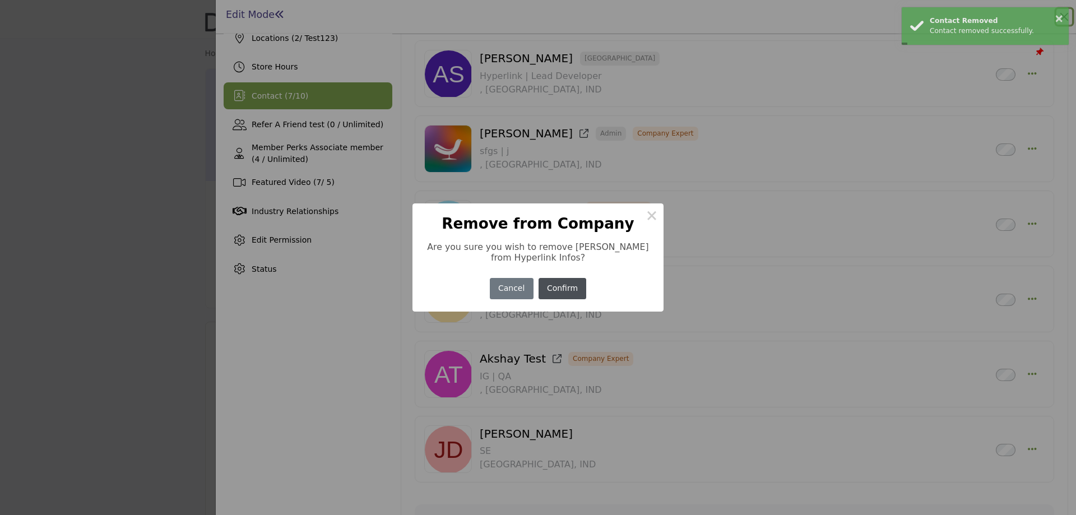
click at [564, 293] on button "Confirm" at bounding box center [563, 289] width 48 height 22
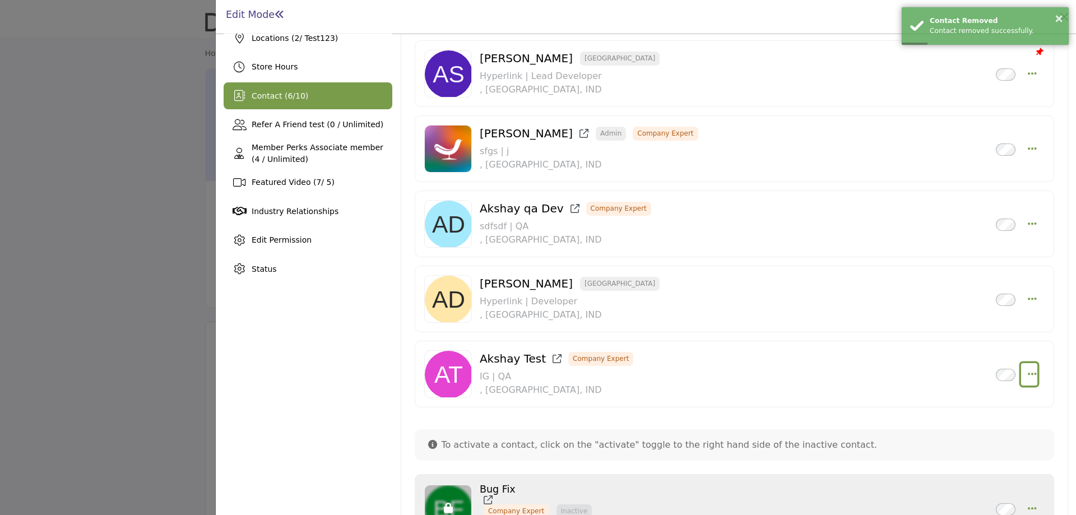
click at [1028, 372] on icon "Select Droddown options" at bounding box center [1032, 374] width 9 height 10
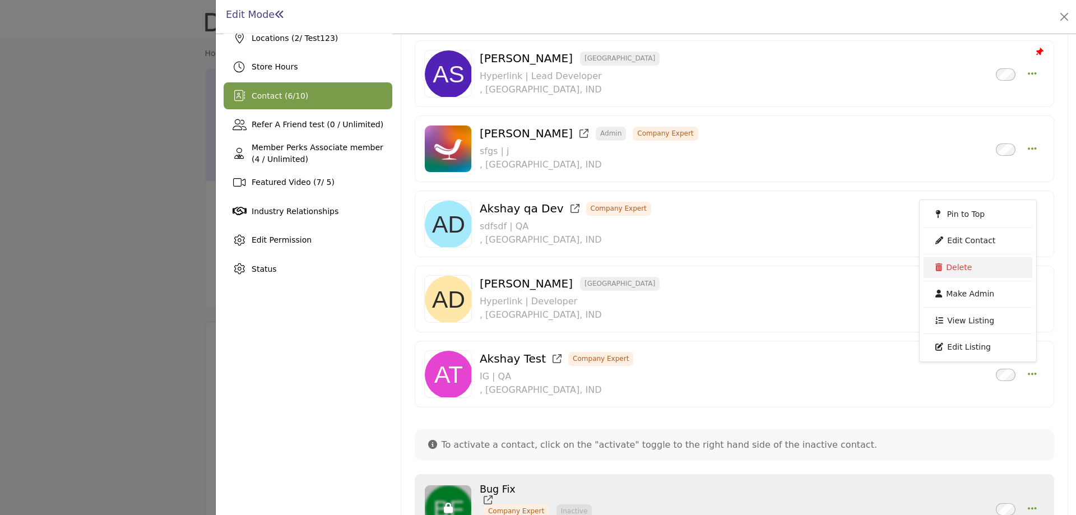
click at [952, 265] on link "Delete" at bounding box center [978, 267] width 109 height 20
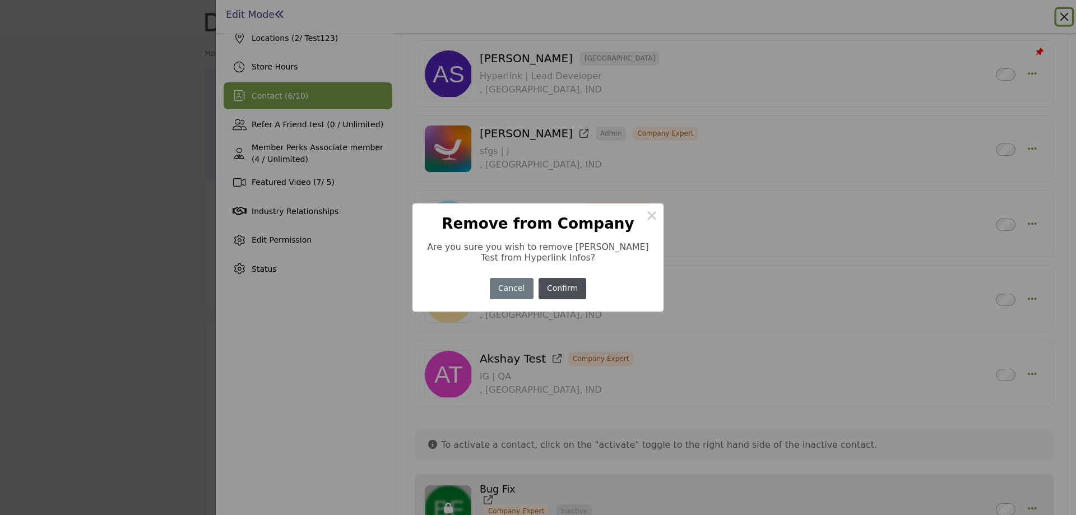
click at [562, 290] on button "Confirm" at bounding box center [563, 289] width 48 height 22
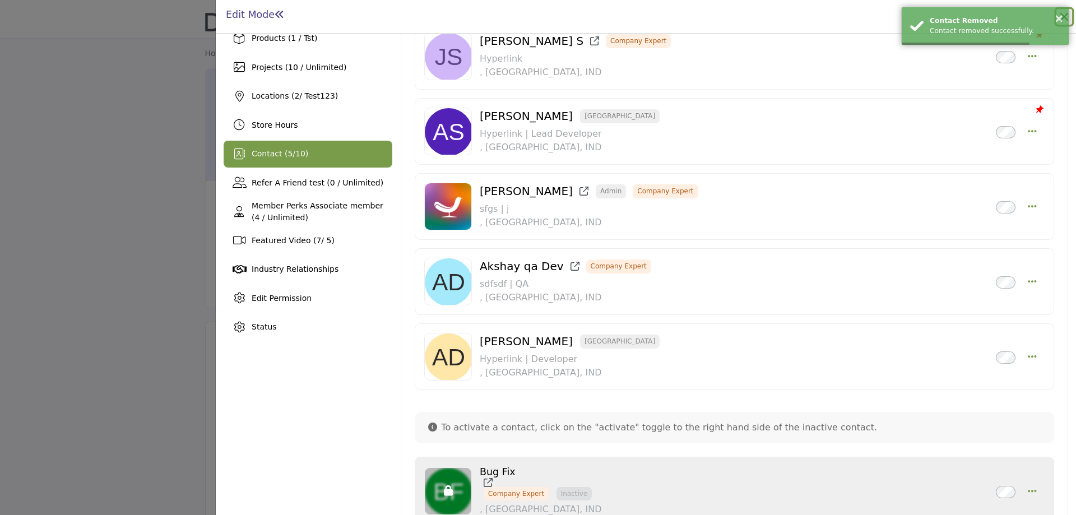
scroll to position [136, 0]
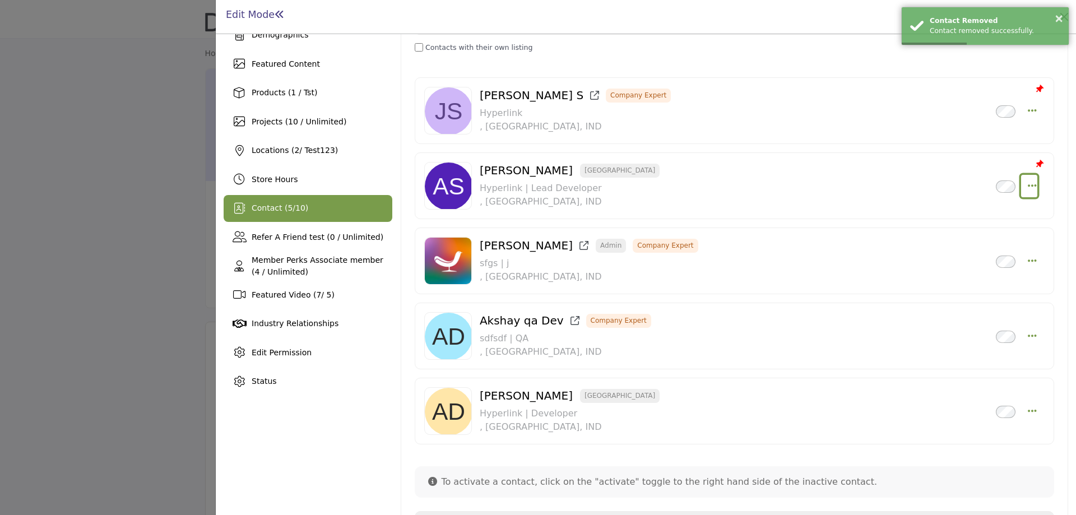
click at [1028, 182] on icon "Select Droddown options" at bounding box center [1032, 185] width 9 height 10
click at [961, 261] on link "Delete" at bounding box center [978, 266] width 109 height 20
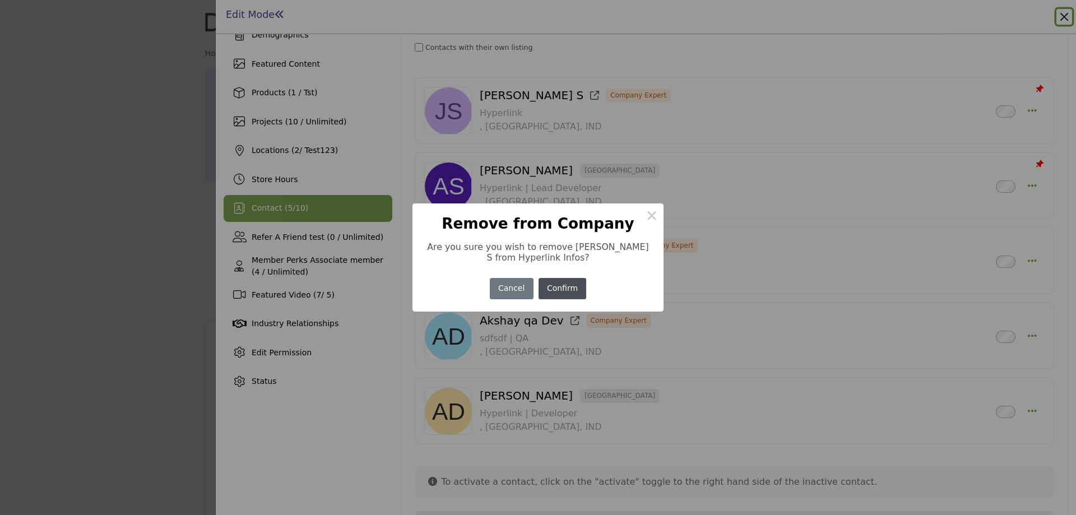
click at [558, 284] on button "Confirm" at bounding box center [563, 289] width 48 height 22
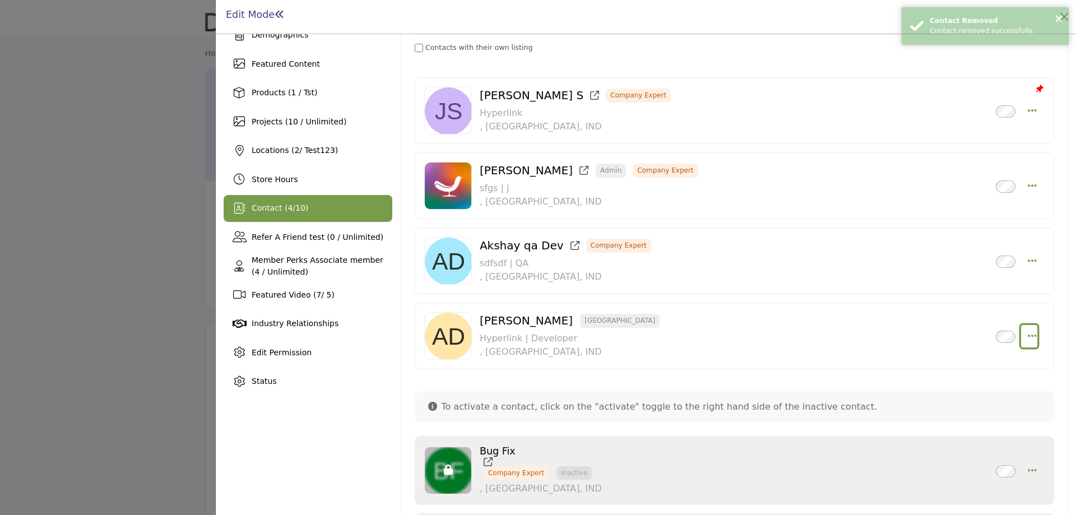
click at [1028, 337] on icon "Select Droddown options" at bounding box center [1032, 336] width 9 height 10
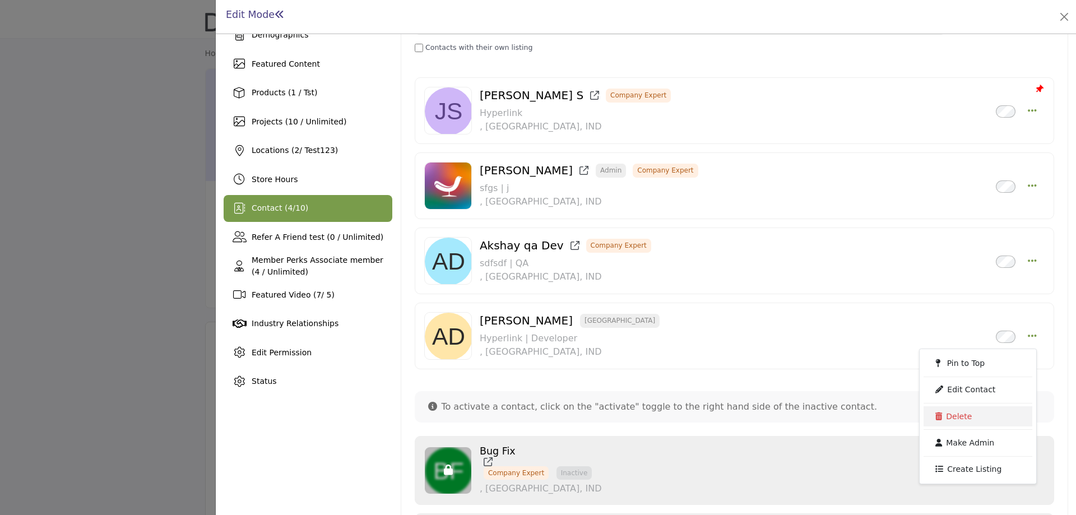
click at [966, 419] on link "Delete" at bounding box center [978, 416] width 109 height 20
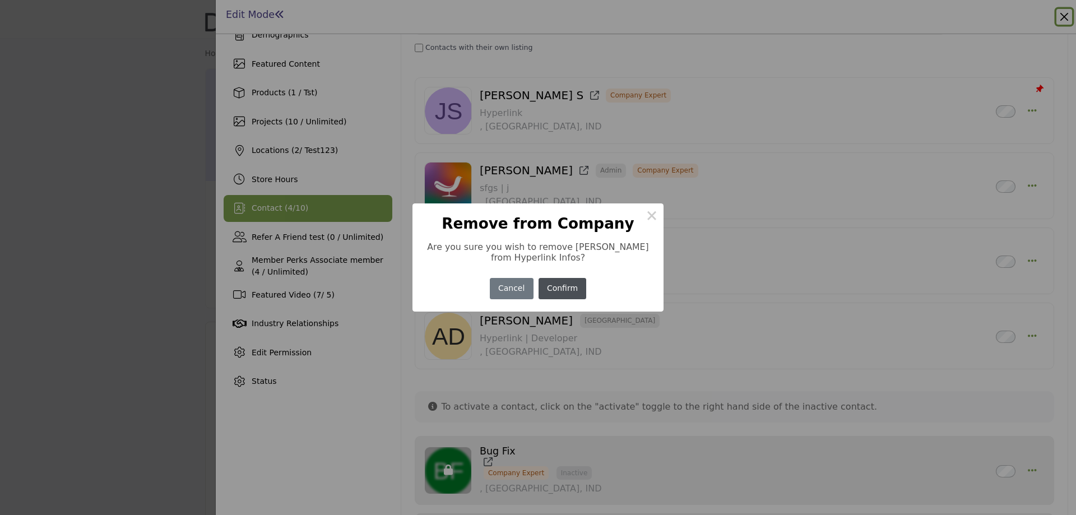
click at [563, 290] on button "Confirm" at bounding box center [563, 289] width 48 height 22
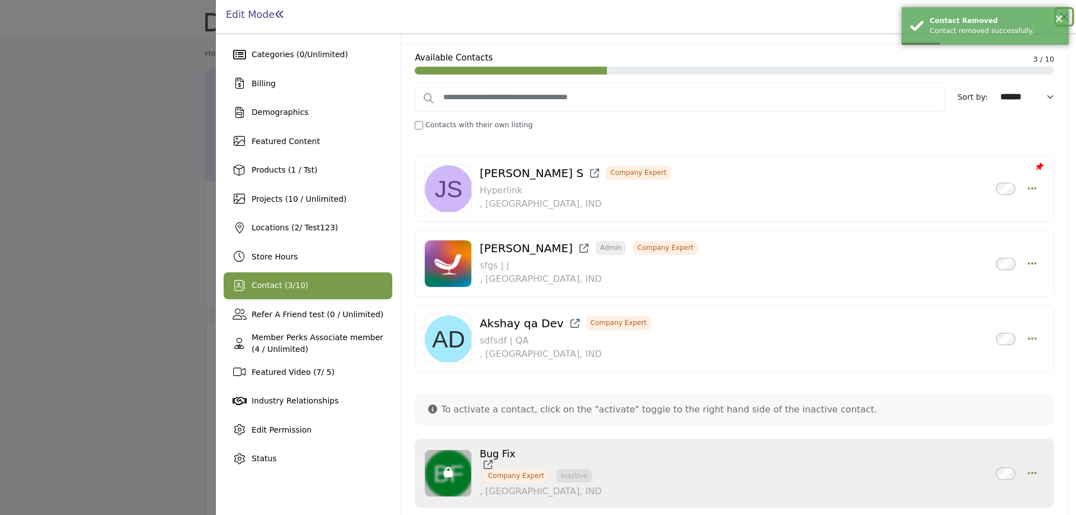
scroll to position [0, 0]
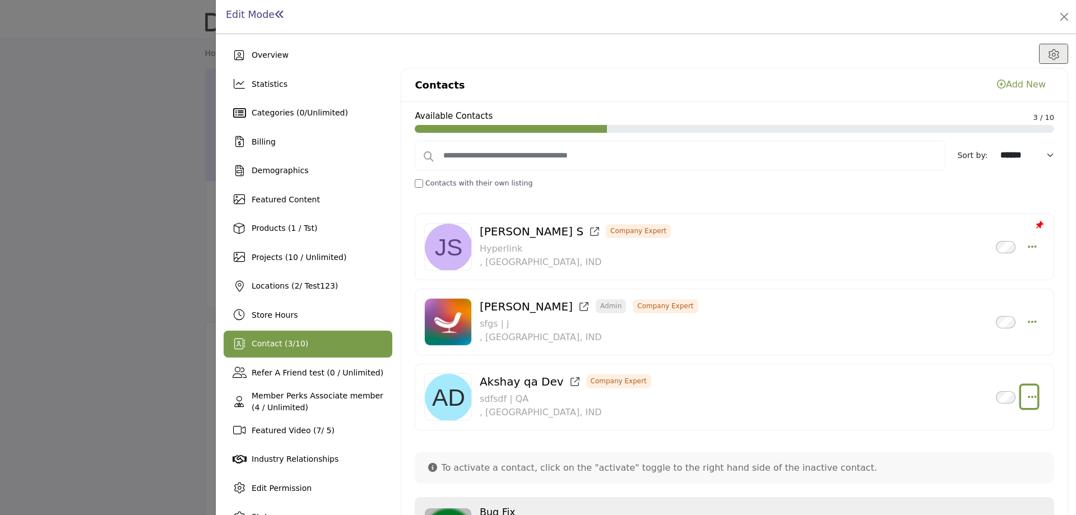
click at [1022, 396] on button "Select Droddown options" at bounding box center [1029, 397] width 16 height 22
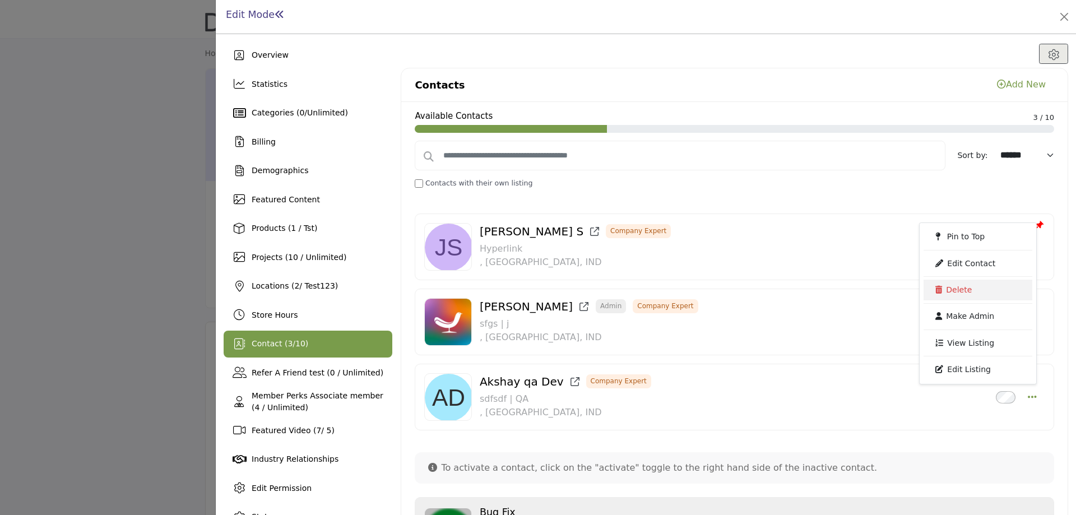
click at [959, 287] on link "Delete" at bounding box center [978, 290] width 109 height 20
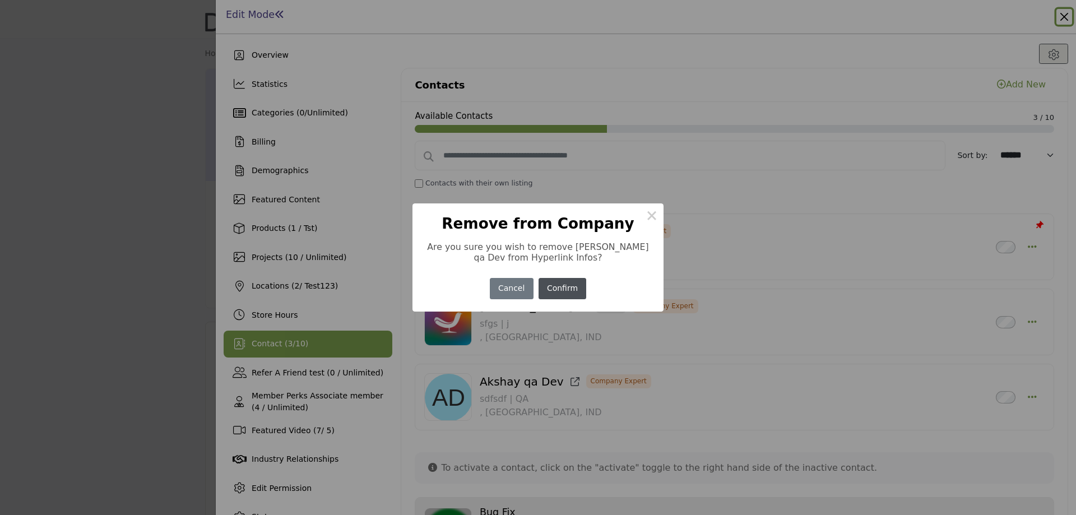
click at [567, 289] on button "Confirm" at bounding box center [563, 289] width 48 height 22
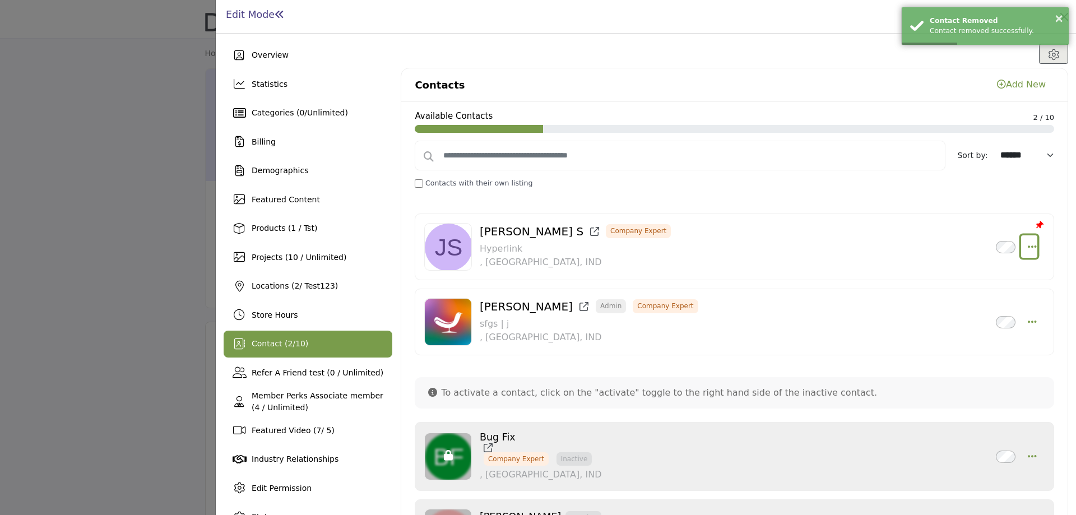
click at [1021, 245] on button "Select Droddown options" at bounding box center [1029, 246] width 16 height 22
click at [963, 324] on link "Delete" at bounding box center [978, 327] width 109 height 20
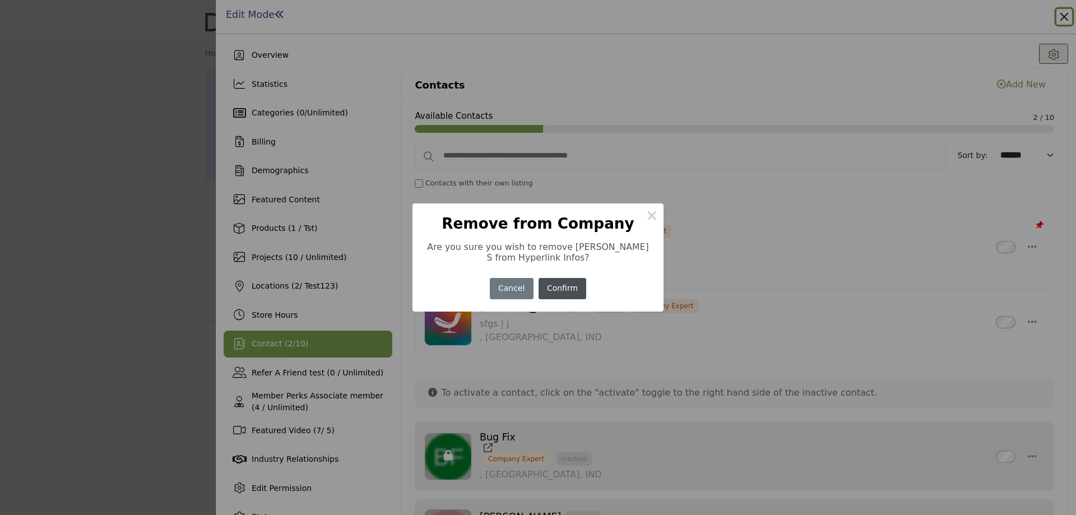
click at [562, 286] on button "Confirm" at bounding box center [563, 289] width 48 height 22
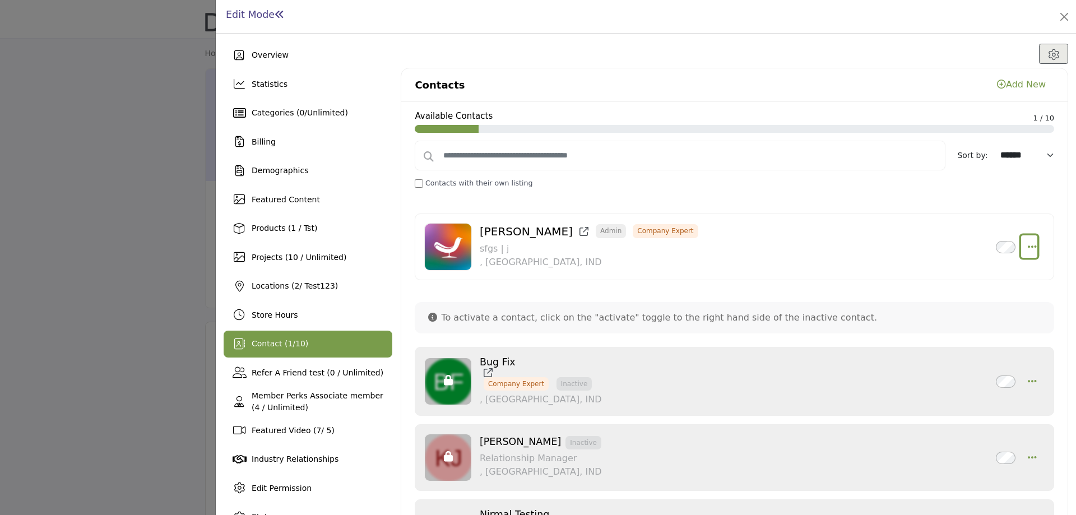
click at [1029, 246] on icon "Select Droddown options" at bounding box center [1032, 247] width 9 height 10
click at [964, 298] on link "Delete" at bounding box center [978, 300] width 109 height 20
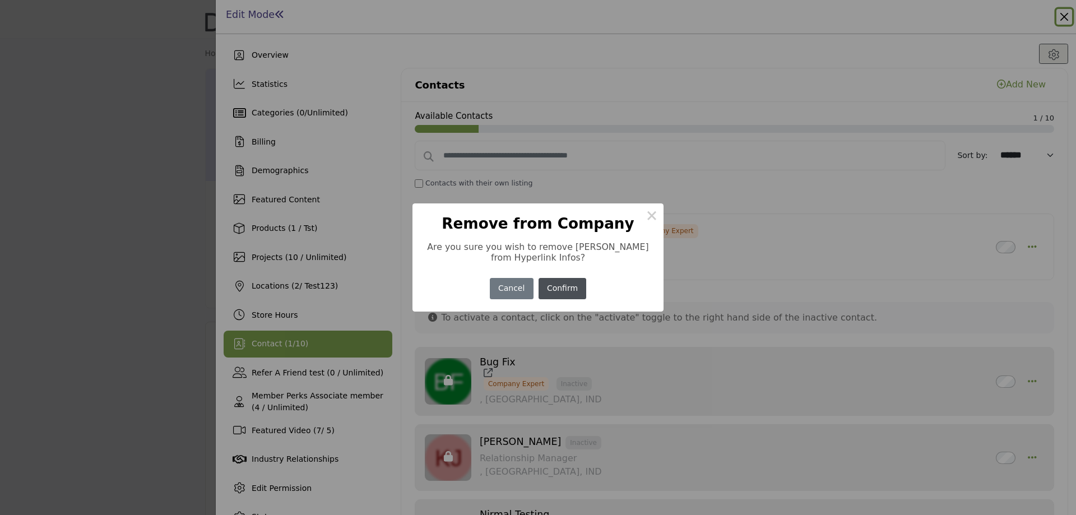
click at [566, 286] on button "Confirm" at bounding box center [563, 289] width 48 height 22
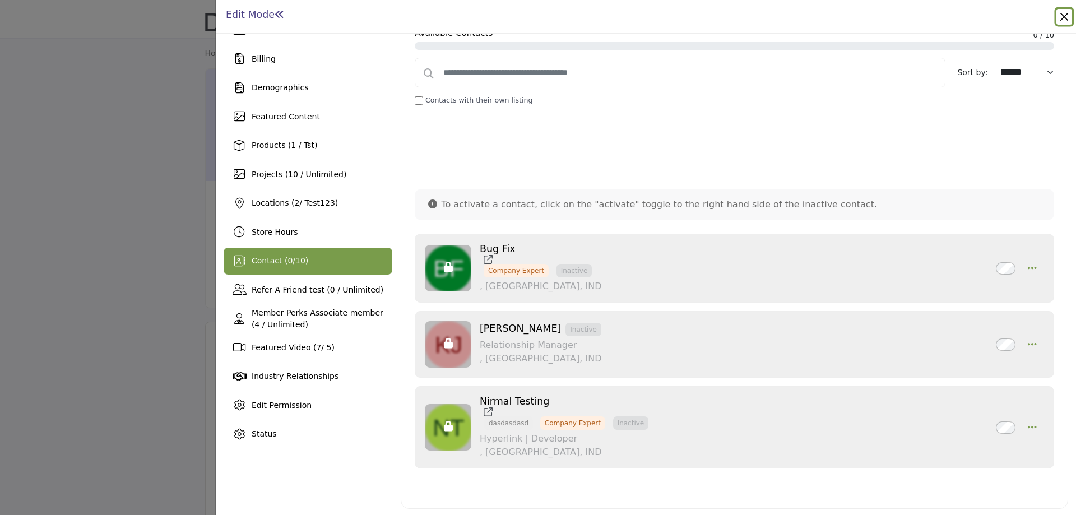
scroll to position [85, 0]
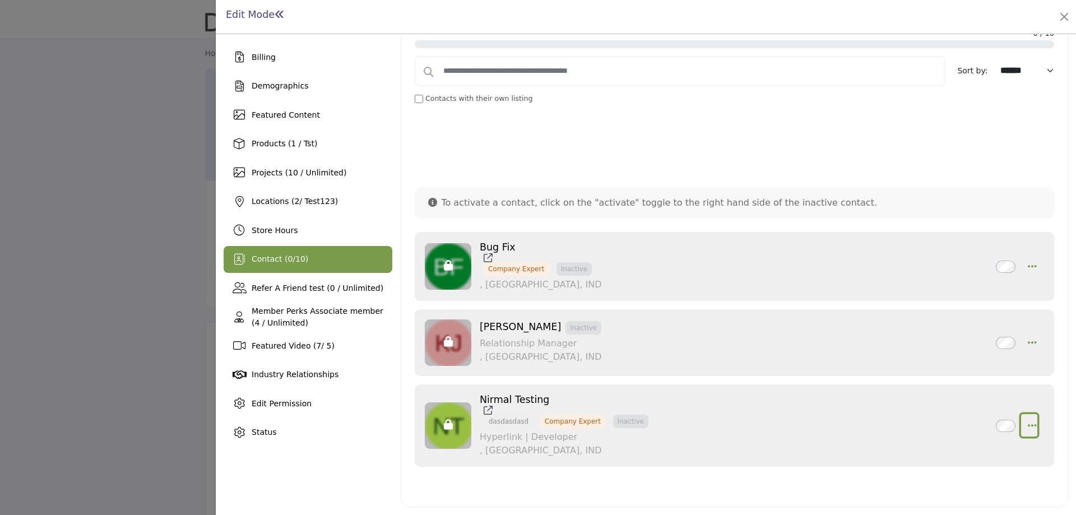
click at [1028, 423] on icon "button" at bounding box center [1032, 425] width 9 height 10
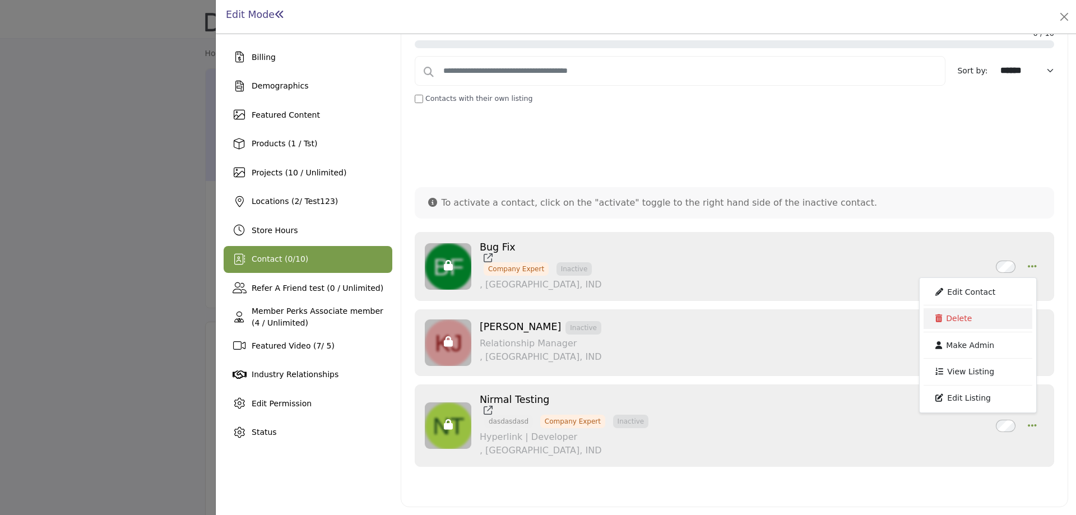
click at [957, 324] on link "Delete" at bounding box center [978, 318] width 109 height 20
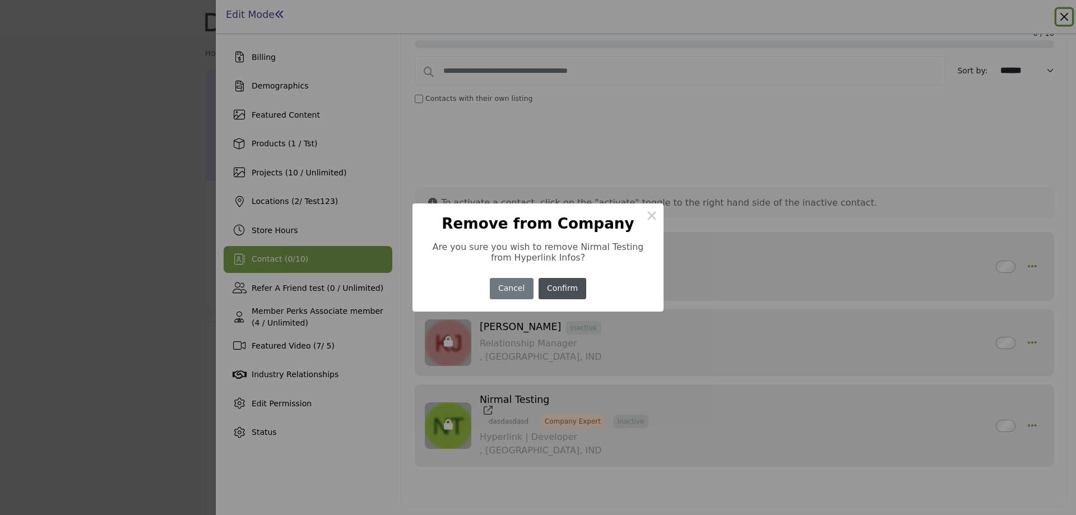
click at [569, 284] on button "Confirm" at bounding box center [563, 289] width 48 height 22
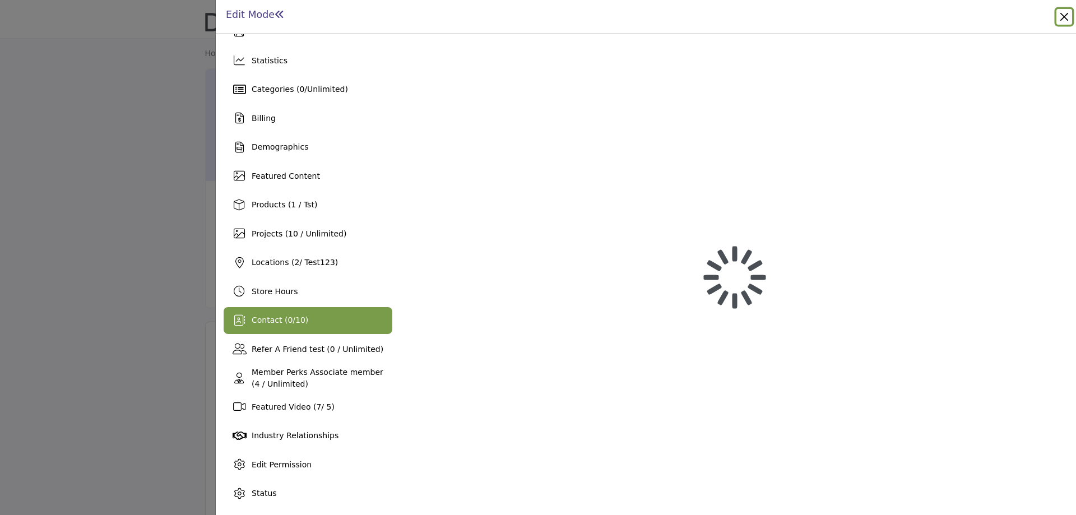
scroll to position [24, 0]
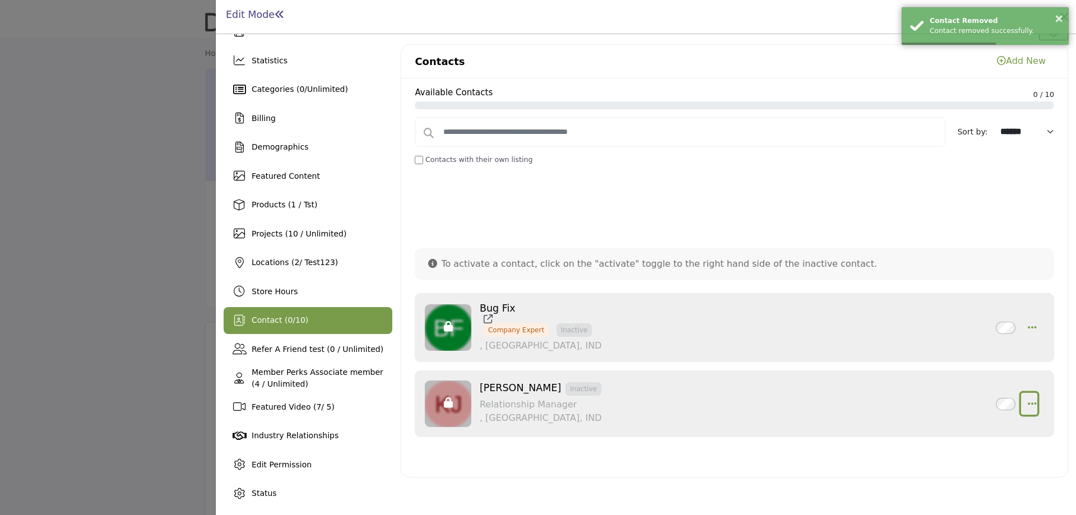
click at [1024, 398] on button "button" at bounding box center [1029, 404] width 16 height 22
click at [957, 327] on link "Delete" at bounding box center [978, 323] width 109 height 20
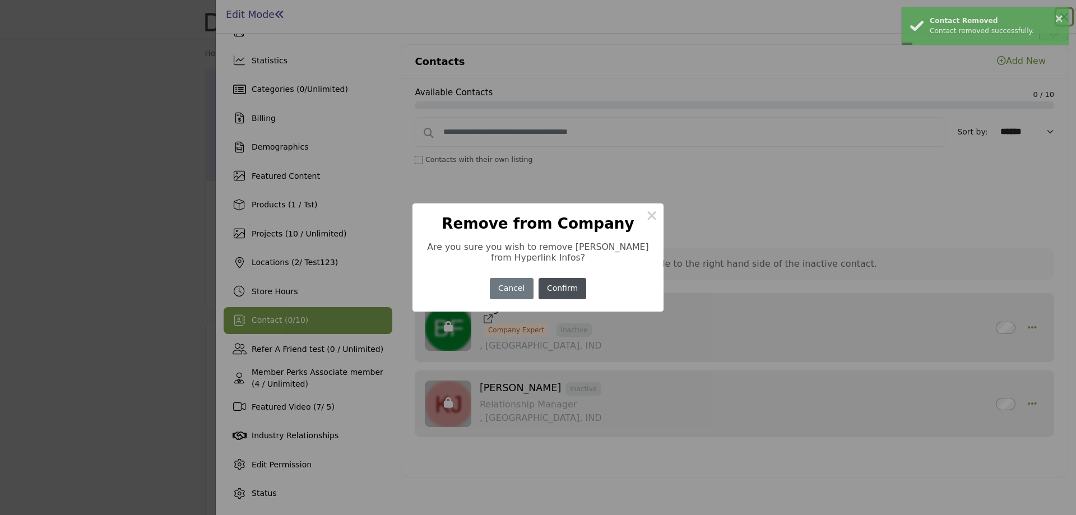
click at [563, 286] on button "Confirm" at bounding box center [563, 289] width 48 height 22
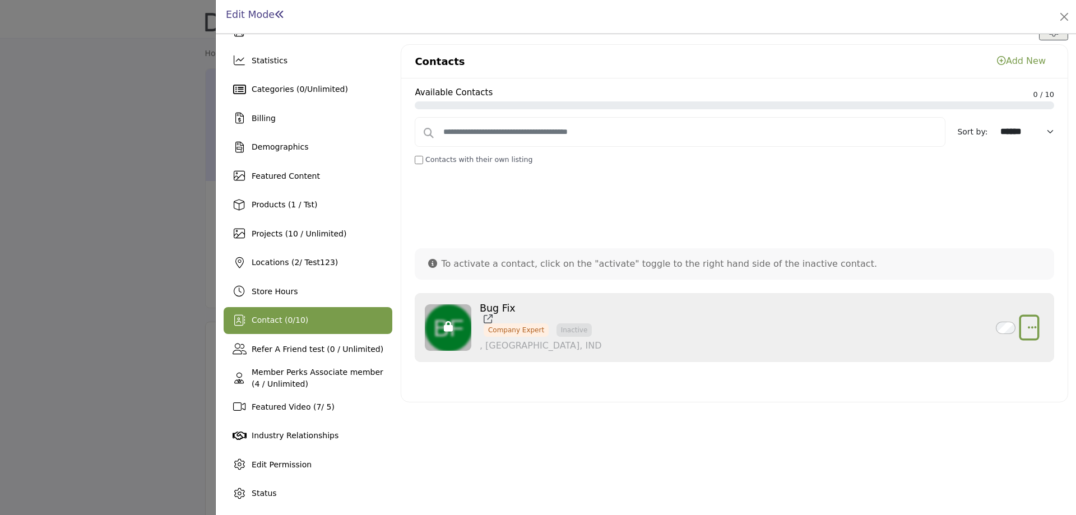
click at [1028, 326] on icon "button" at bounding box center [1032, 327] width 9 height 10
click at [702, 456] on div "Contacts Add New Available Contacts 0 / 10 Sort by:" at bounding box center [734, 262] width 667 height 489
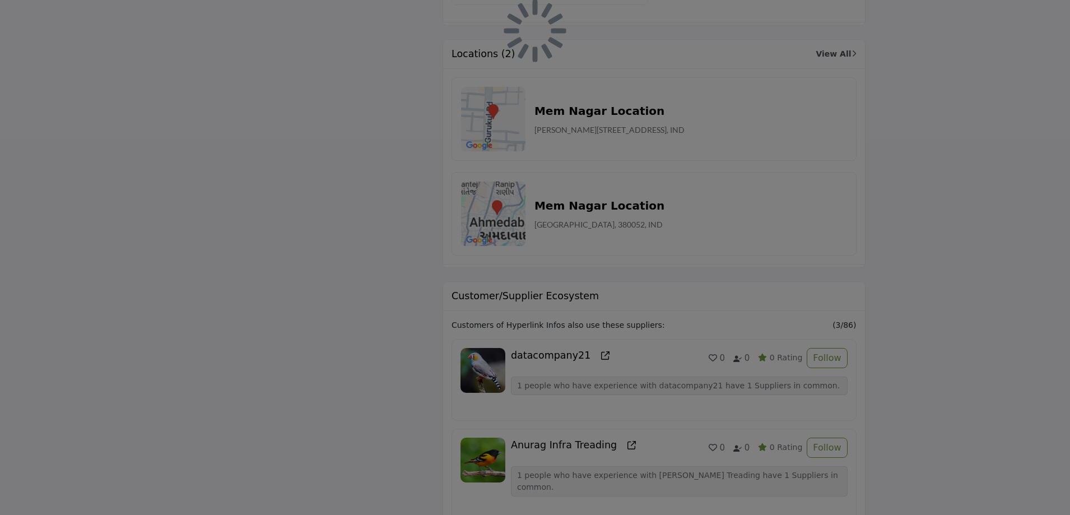
scroll to position [2525, 0]
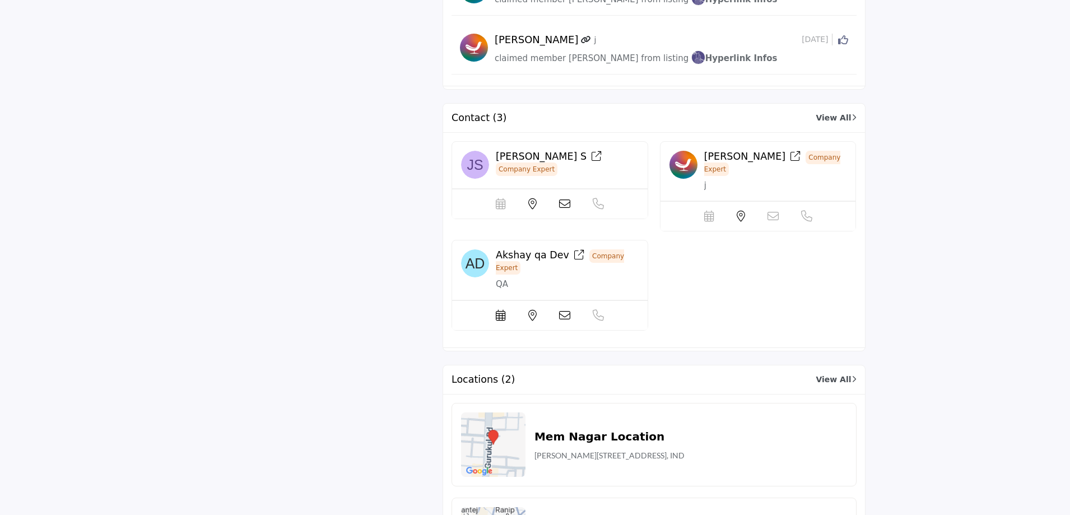
click at [707, 236] on div "[PERSON_NAME] S Company Expert Scheduler url is currently unavailable for this …" at bounding box center [654, 240] width 417 height 198
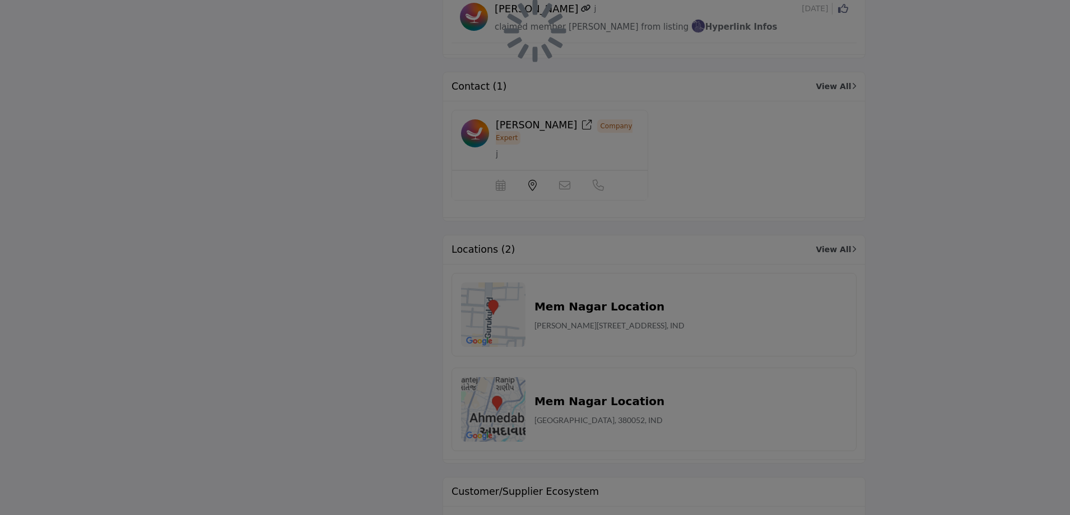
scroll to position [2582, 0]
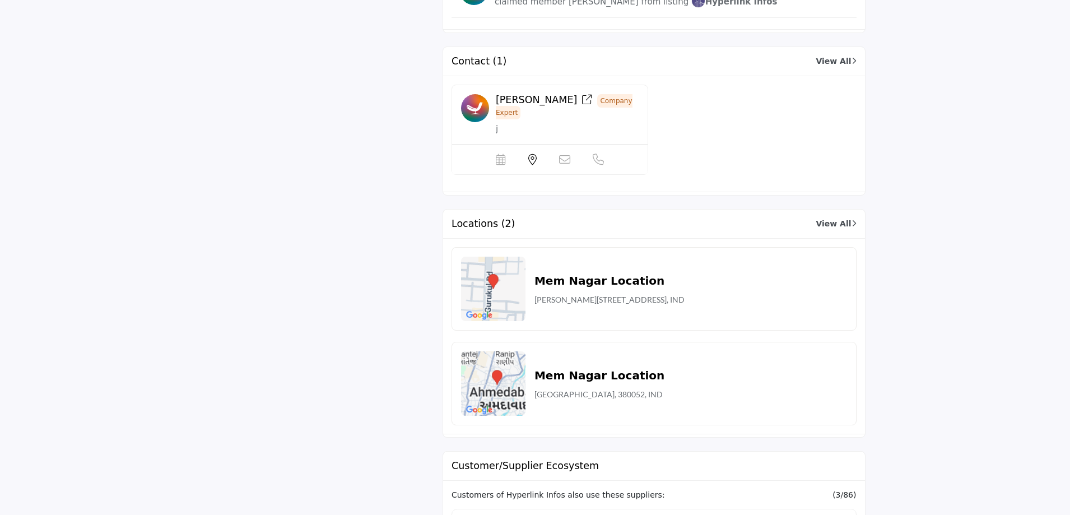
click at [695, 118] on div "Nirmal Dev Company Expert j Scheduler url is currently unavailable for this con…" at bounding box center [654, 134] width 417 height 99
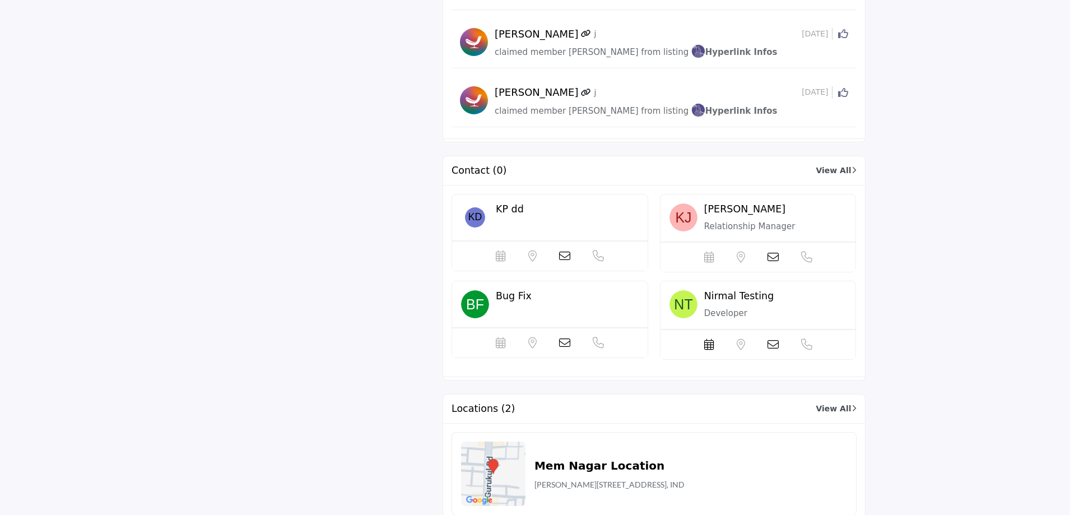
scroll to position [2470, 0]
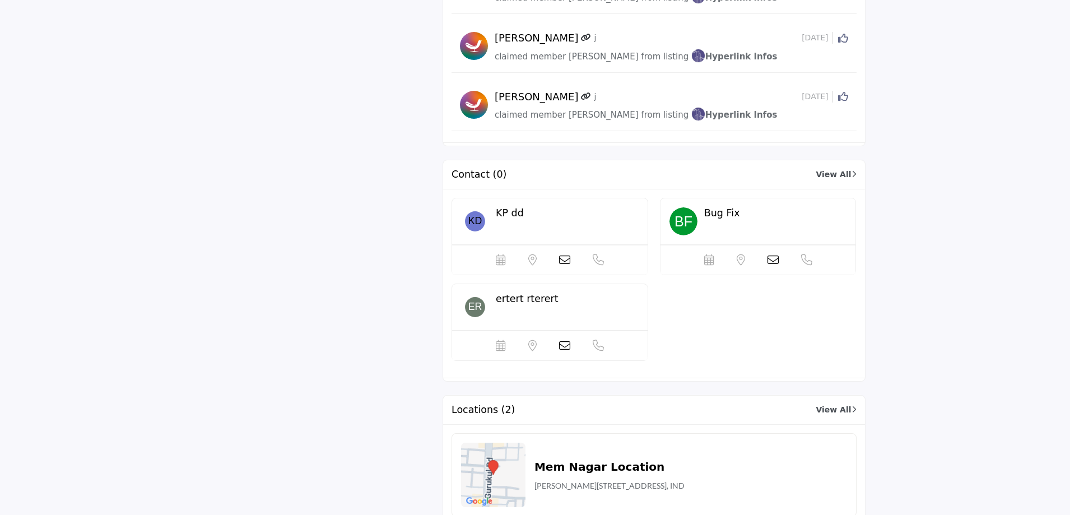
scroll to position [2469, 0]
click at [499, 207] on span "KP dd" at bounding box center [510, 212] width 28 height 11
